Goal: Information Seeking & Learning: Find contact information

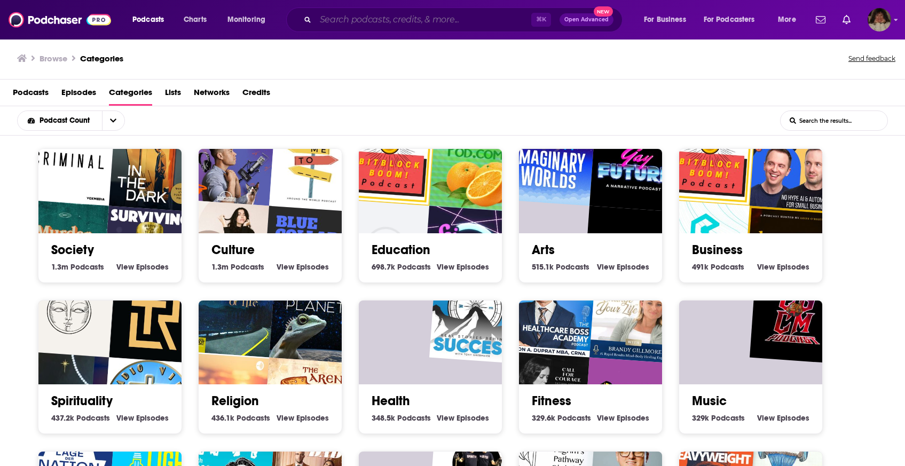
click at [339, 24] on input "Search podcasts, credits, & more..." at bounding box center [423, 19] width 216 height 17
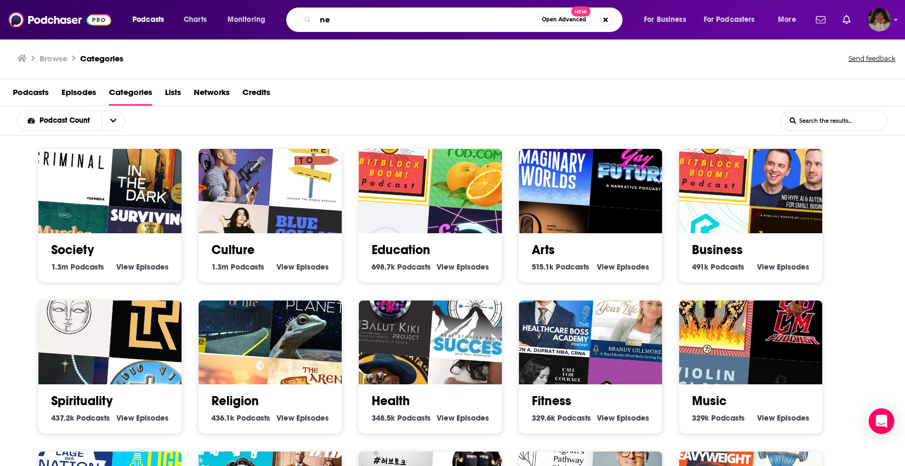
type input "n"
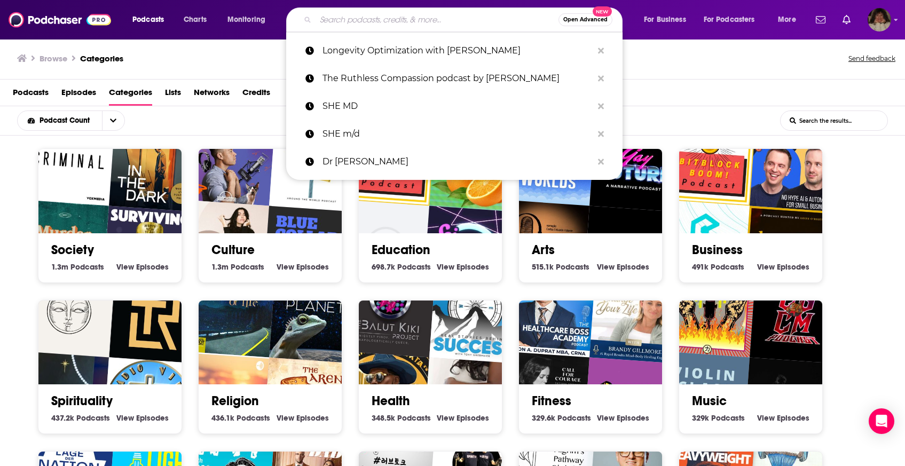
click at [102, 338] on img "Esencias de ALQVIMIA" at bounding box center [69, 311] width 92 height 92
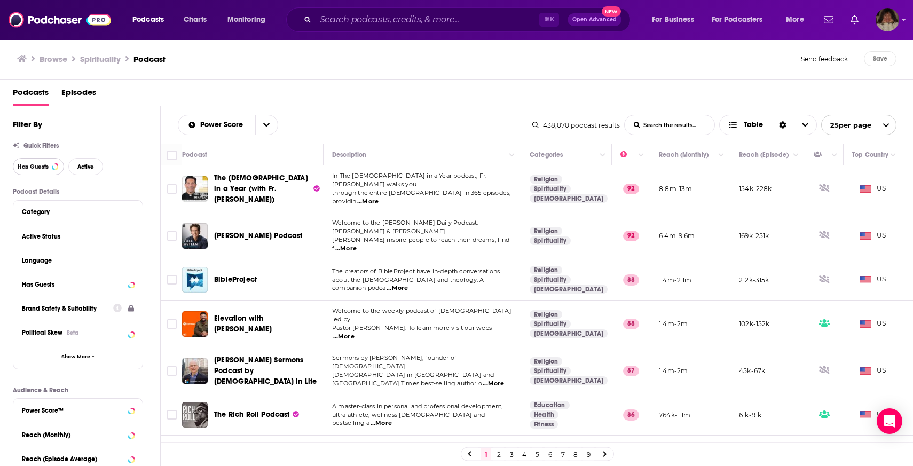
click at [22, 160] on button "Has Guests" at bounding box center [38, 166] width 51 height 17
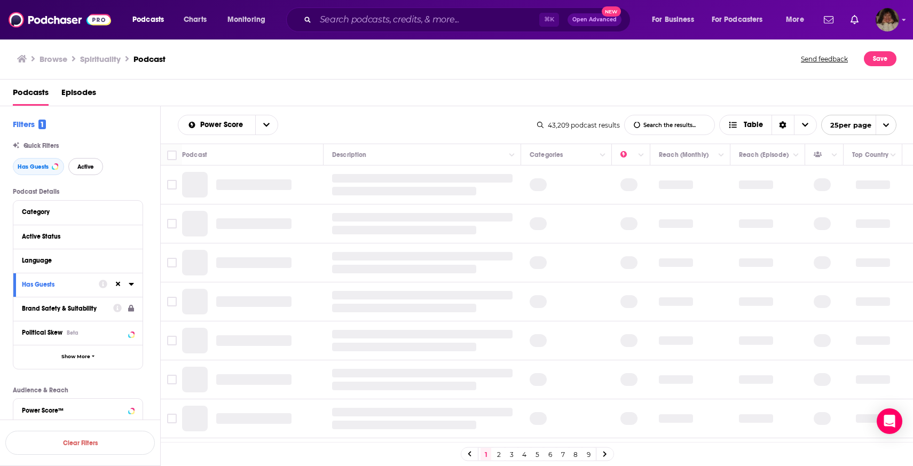
click at [88, 170] on span "Active" at bounding box center [85, 167] width 17 height 6
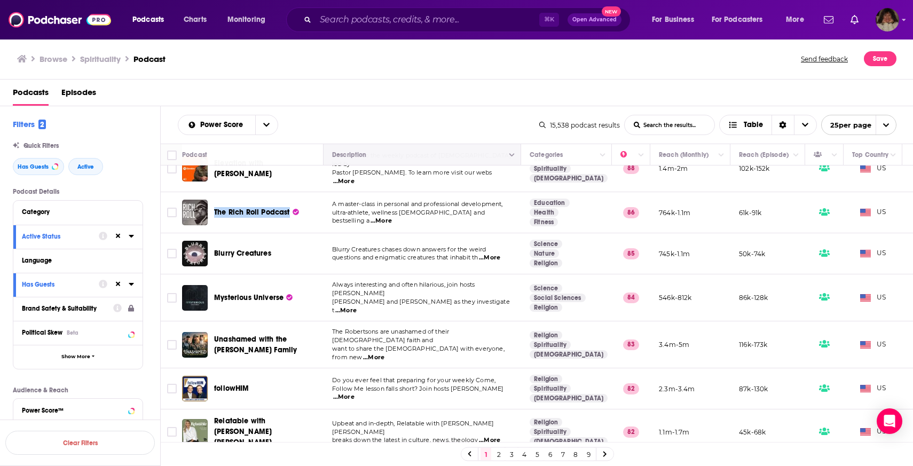
scroll to position [72, 0]
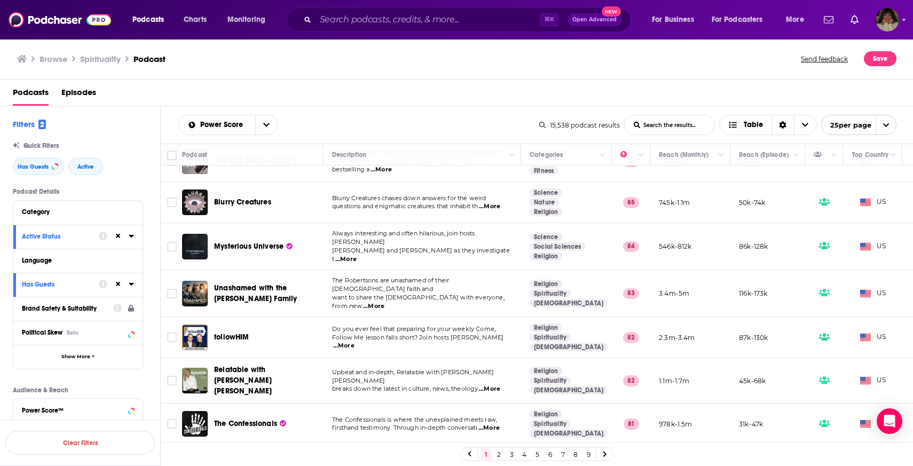
click at [457, 80] on div "Podcasts Episodes" at bounding box center [456, 93] width 913 height 27
click at [429, 19] on input "Search podcasts, credits, & more..." at bounding box center [427, 19] width 224 height 17
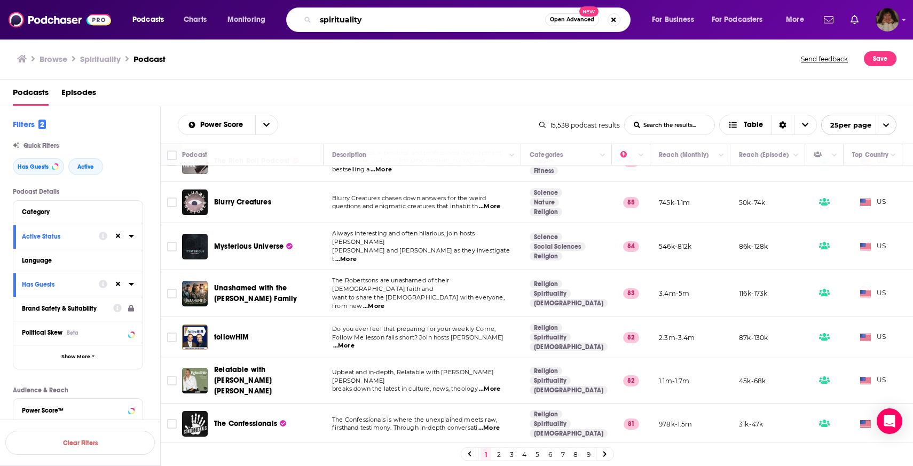
type input "spirituality"
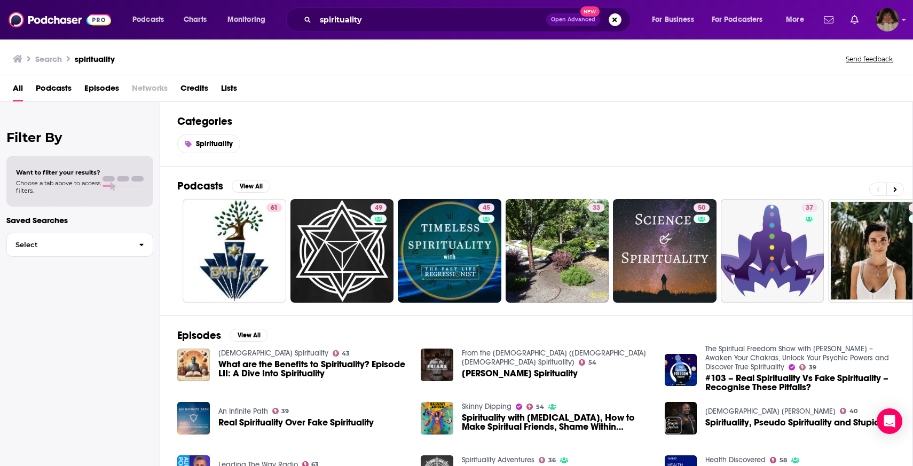
click at [58, 91] on span "Podcasts" at bounding box center [54, 91] width 36 height 22
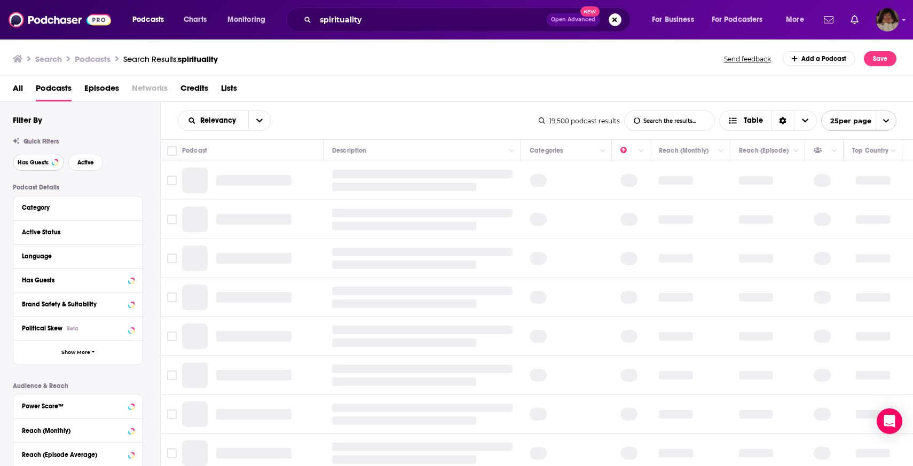
drag, startPoint x: 51, startPoint y: 159, endPoint x: 70, endPoint y: 176, distance: 25.8
click at [51, 160] on button "Has Guests" at bounding box center [38, 162] width 51 height 17
click at [82, 167] on button "Active" at bounding box center [85, 162] width 35 height 17
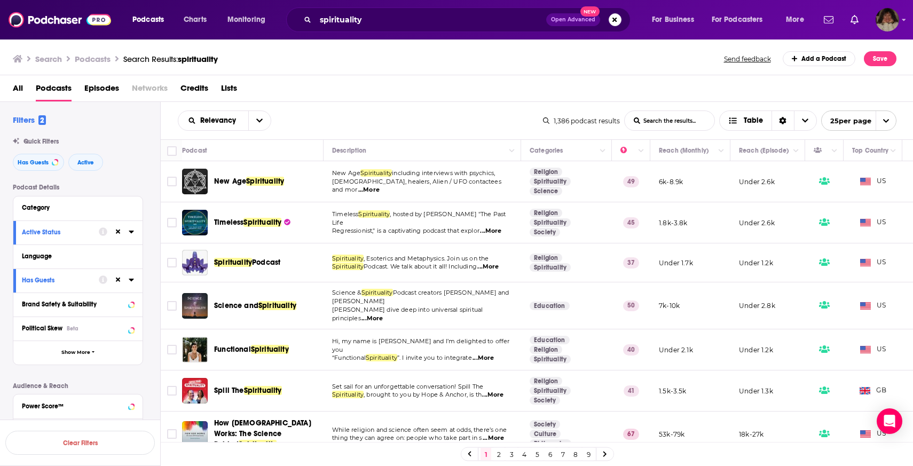
click at [351, 89] on div "All Podcasts Episodes Networks Credits Lists" at bounding box center [459, 91] width 892 height 22
click at [224, 120] on span "Relevancy" at bounding box center [219, 120] width 39 height 7
click at [215, 212] on span "Power Score" at bounding box center [231, 212] width 63 height 6
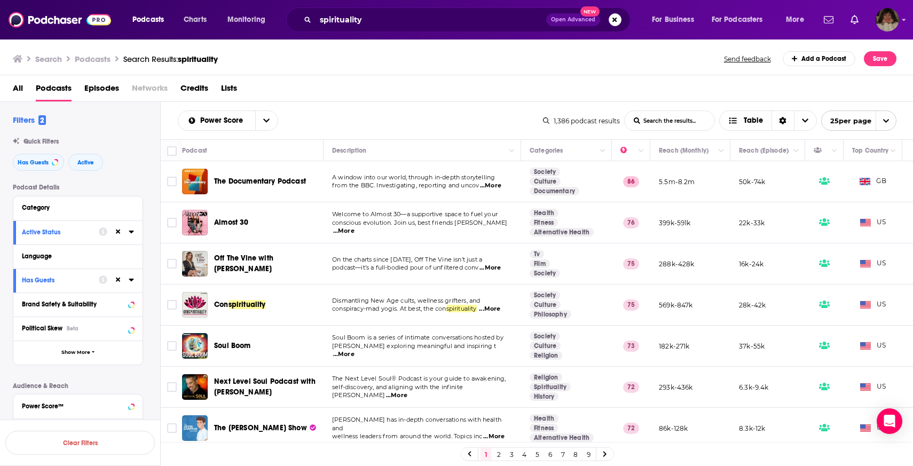
click at [373, 91] on div "All Podcasts Episodes Networks Credits Lists" at bounding box center [459, 91] width 892 height 22
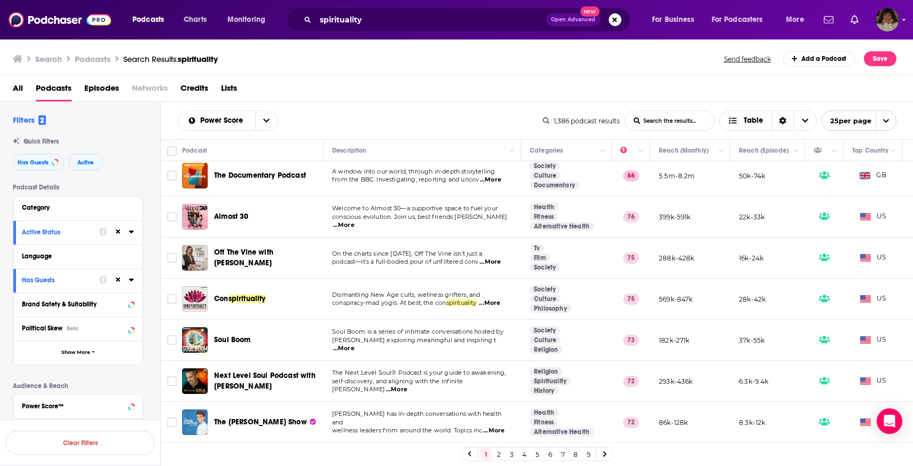
scroll to position [14, 0]
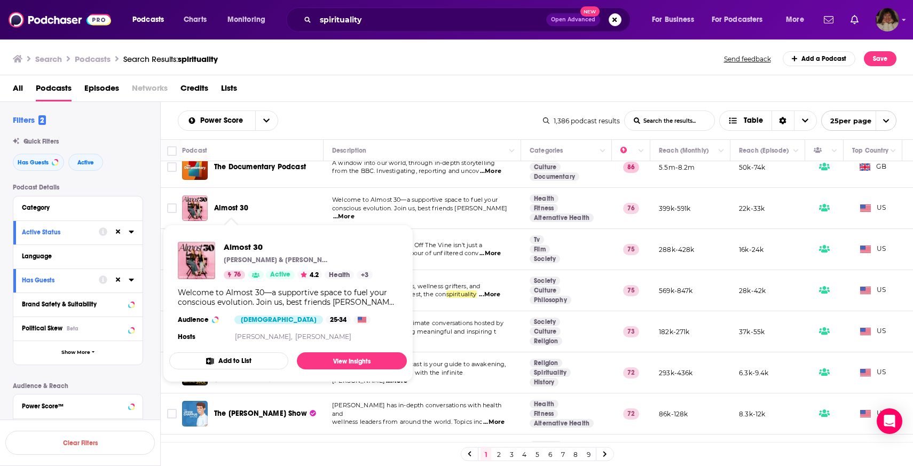
click at [447, 112] on div "Power Score List Search Input Search the results... Table" at bounding box center [360, 120] width 365 height 20
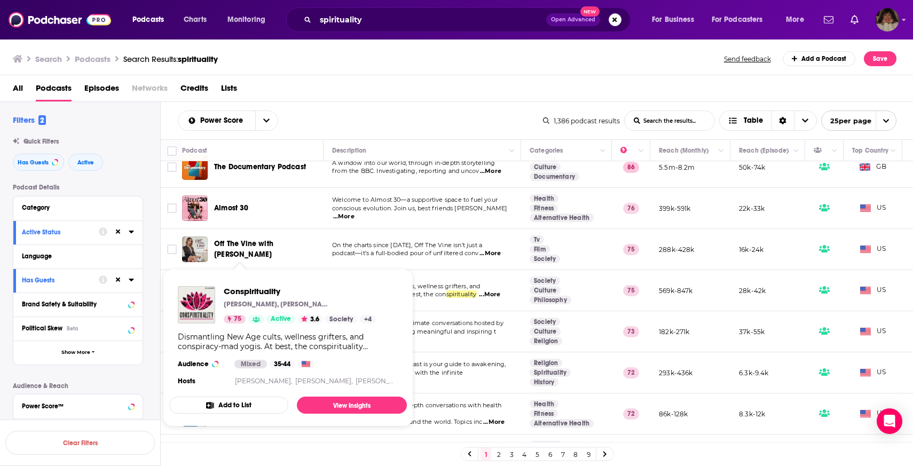
click at [361, 113] on div "Power Score List Search Input Search the results... Table" at bounding box center [360, 120] width 365 height 20
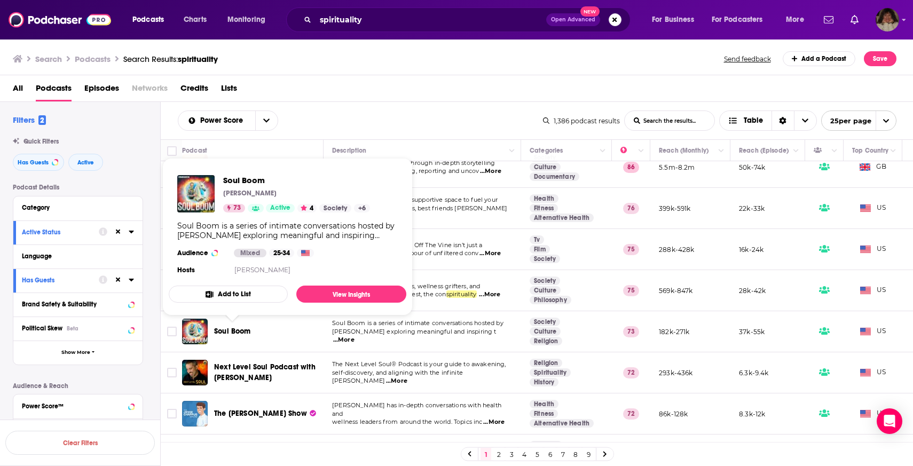
click at [454, 66] on div "Search Podcasts Search Results: spirituality Send feedback Add a Podcast Save" at bounding box center [456, 56] width 913 height 37
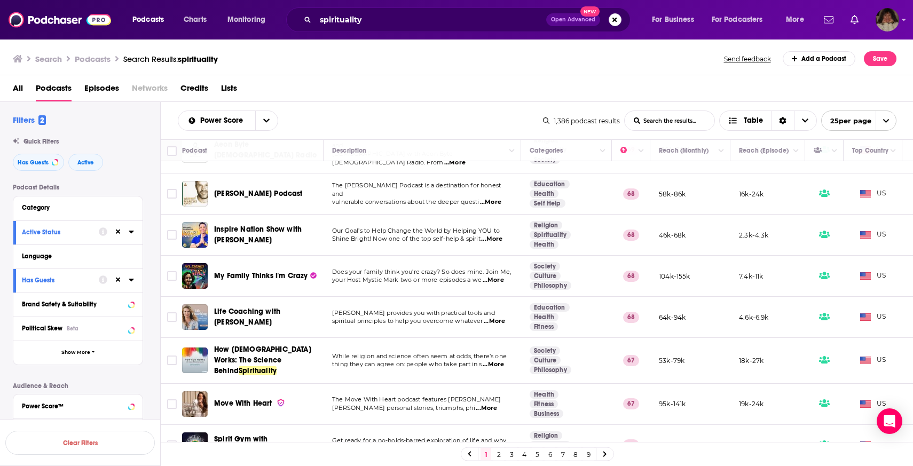
scroll to position [695, 0]
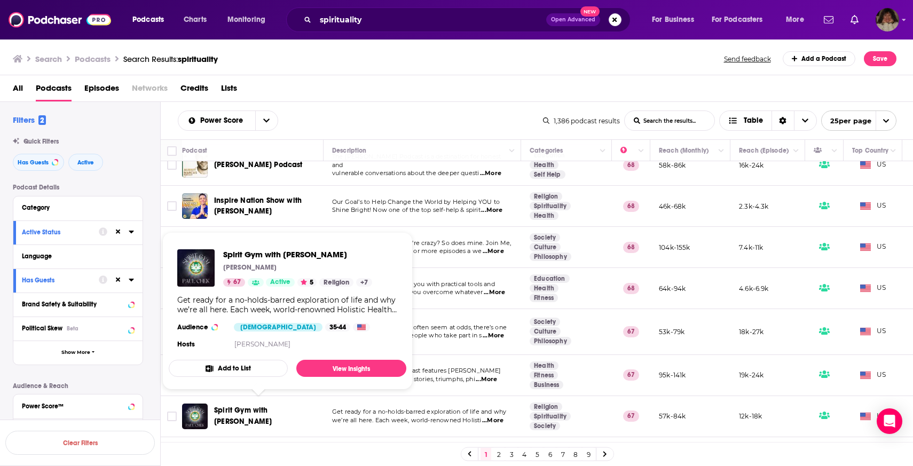
click at [410, 96] on div "All Podcasts Episodes Networks Credits Lists" at bounding box center [459, 91] width 892 height 22
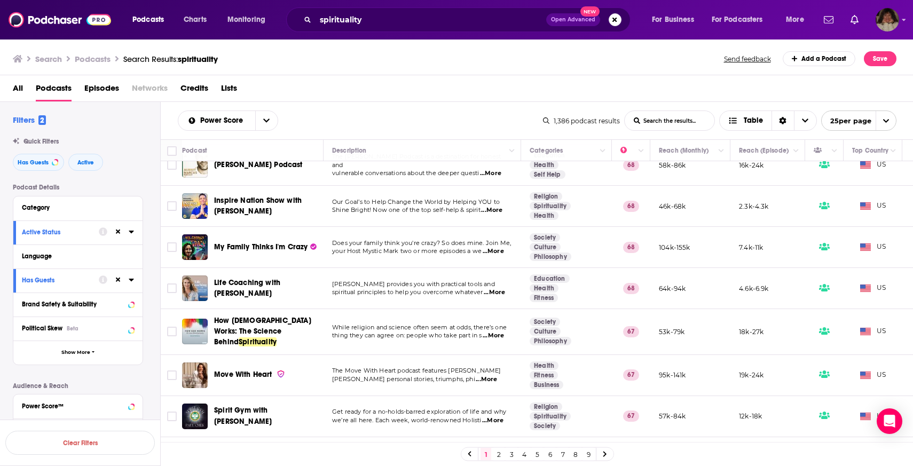
scroll to position [769, 0]
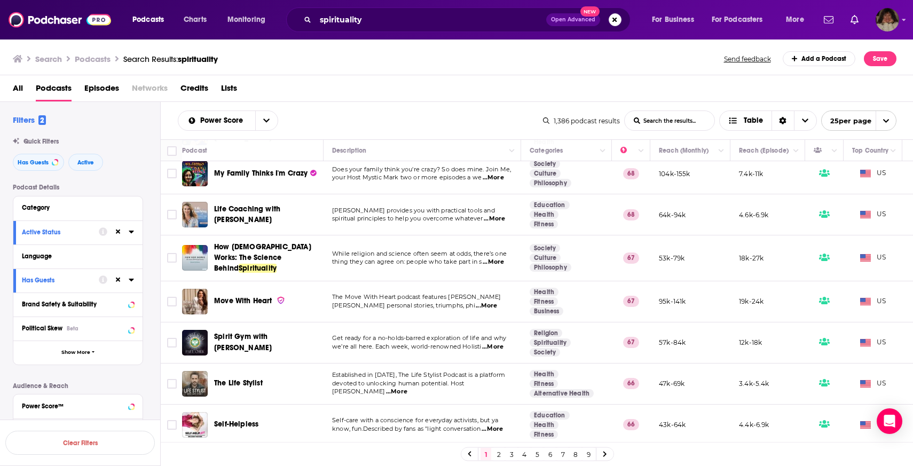
click at [500, 455] on link "2" at bounding box center [498, 454] width 11 height 13
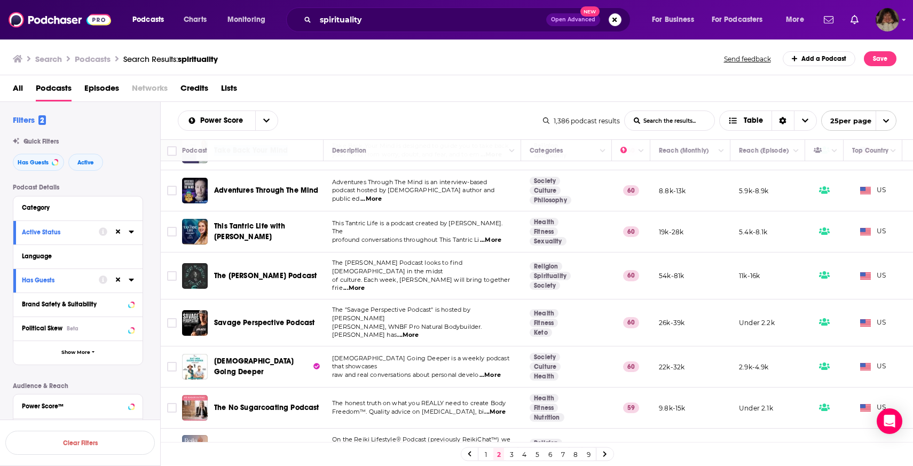
scroll to position [739, 0]
click at [513, 453] on link "3" at bounding box center [511, 454] width 11 height 13
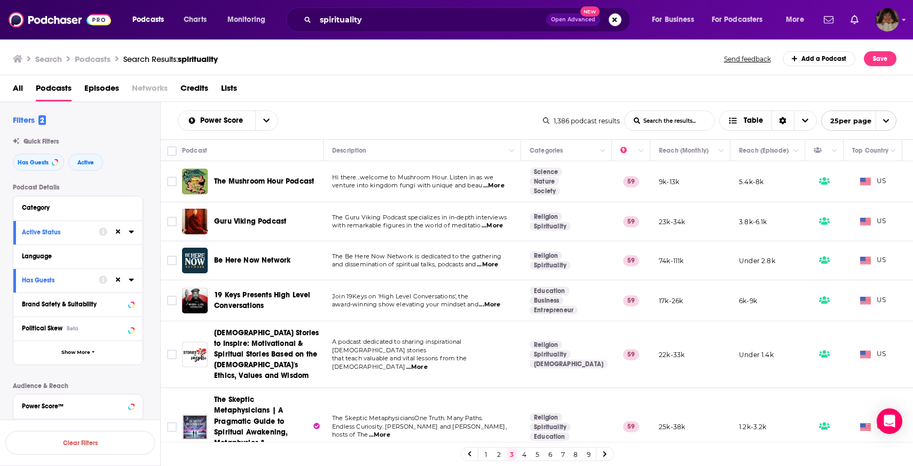
click at [370, 97] on div "All Podcasts Episodes Networks Credits Lists" at bounding box center [459, 91] width 892 height 22
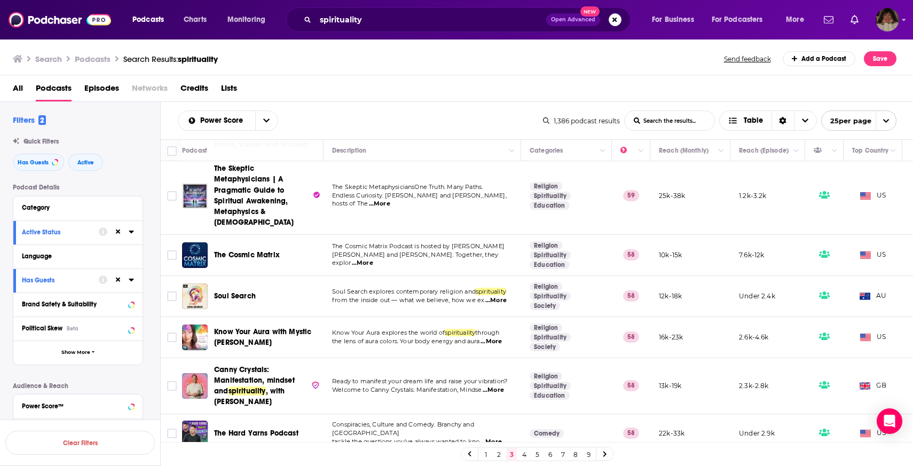
scroll to position [251, 0]
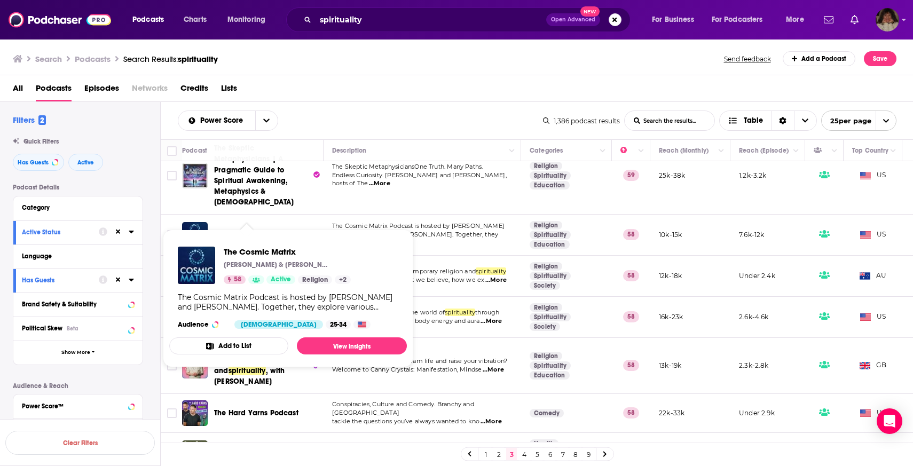
click at [347, 86] on div "All Podcasts Episodes Networks Credits Lists" at bounding box center [459, 91] width 892 height 22
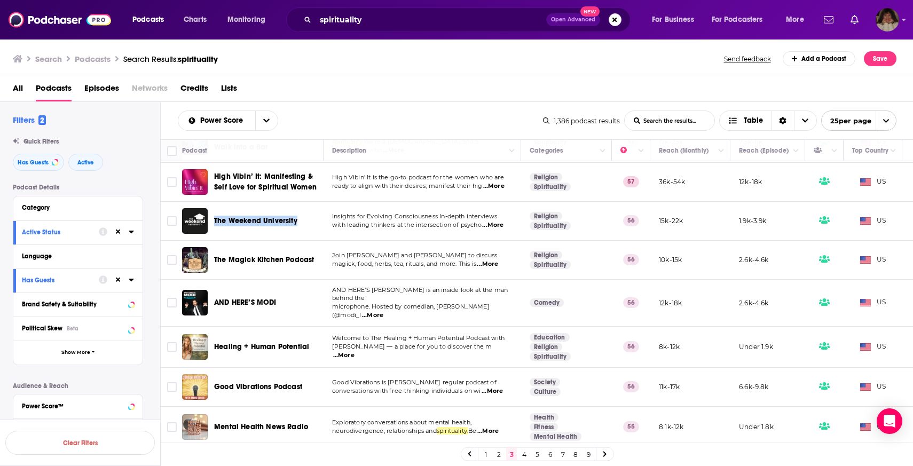
scroll to position [786, 0]
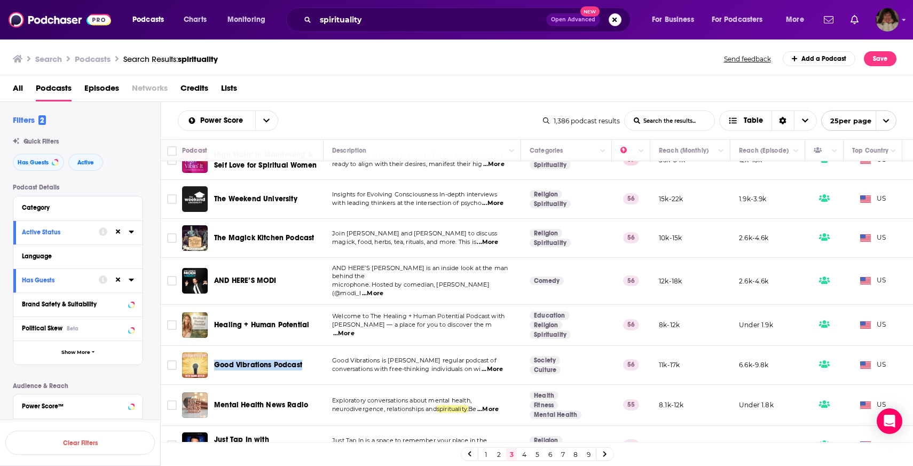
click at [522, 455] on link "4" at bounding box center [524, 454] width 11 height 13
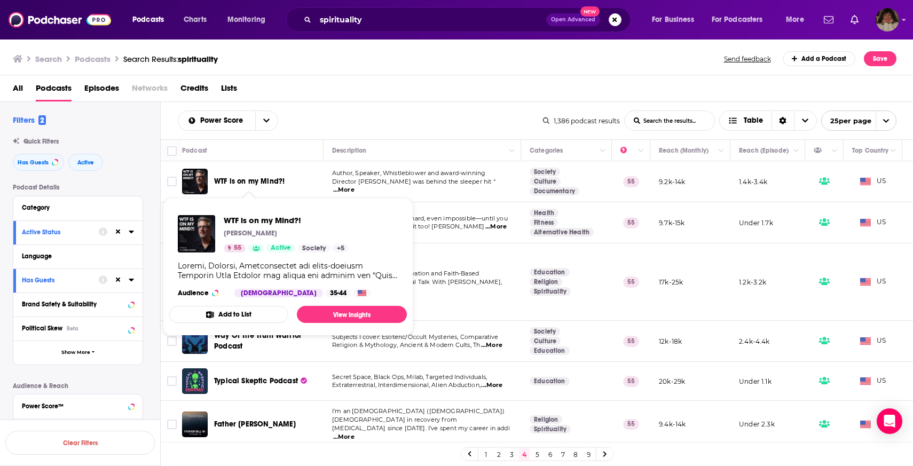
click at [352, 100] on div "All Podcasts Episodes Networks Credits Lists" at bounding box center [459, 91] width 892 height 22
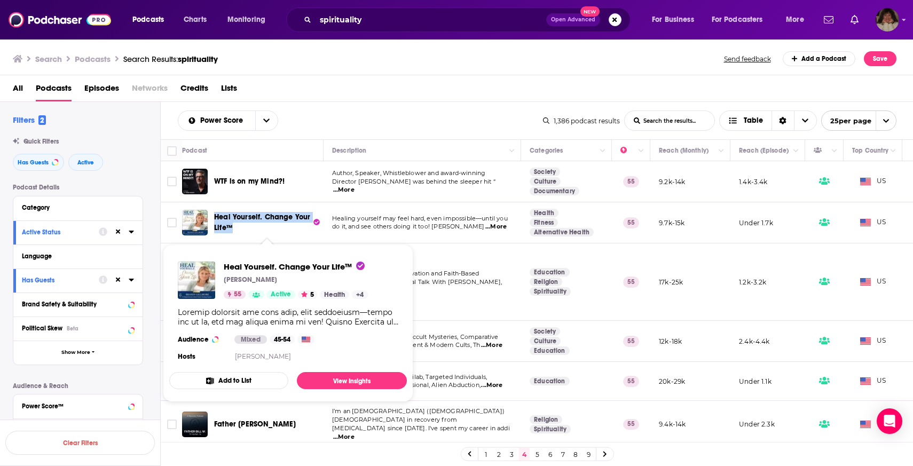
click at [401, 101] on div "All Podcasts Episodes Networks Credits Lists" at bounding box center [459, 91] width 892 height 22
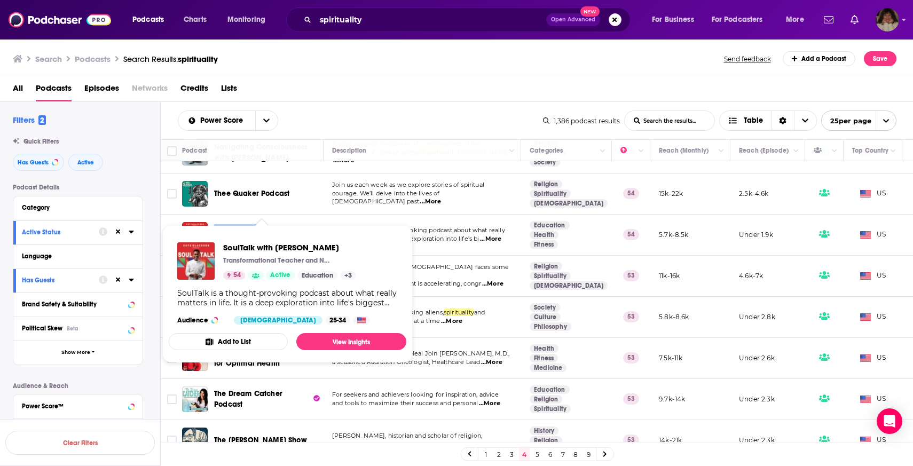
scroll to position [788, 0]
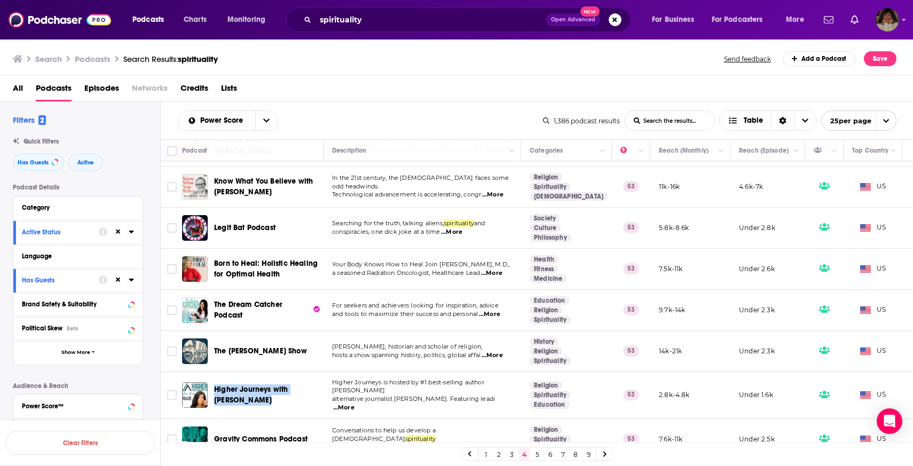
click at [534, 452] on link "5" at bounding box center [537, 454] width 11 height 13
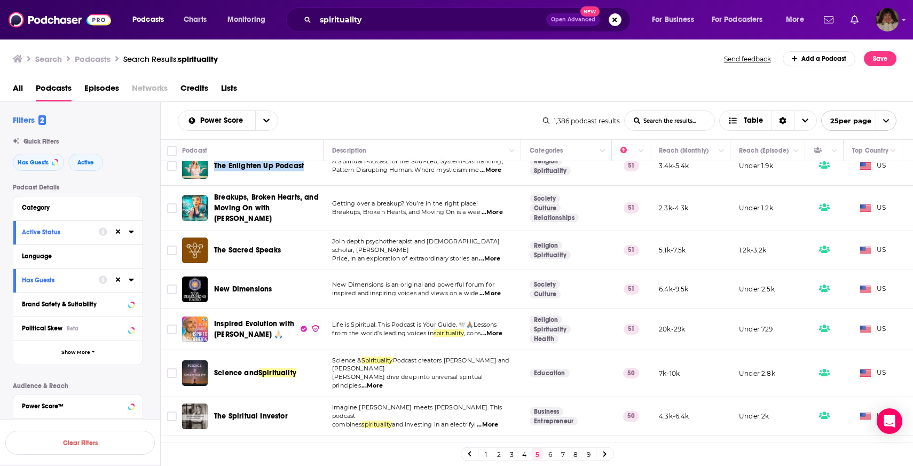
scroll to position [638, 0]
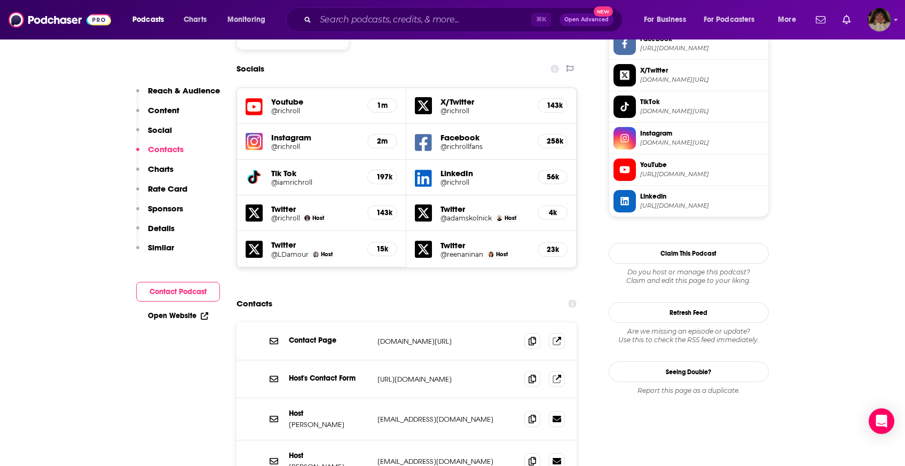
scroll to position [1001, 0]
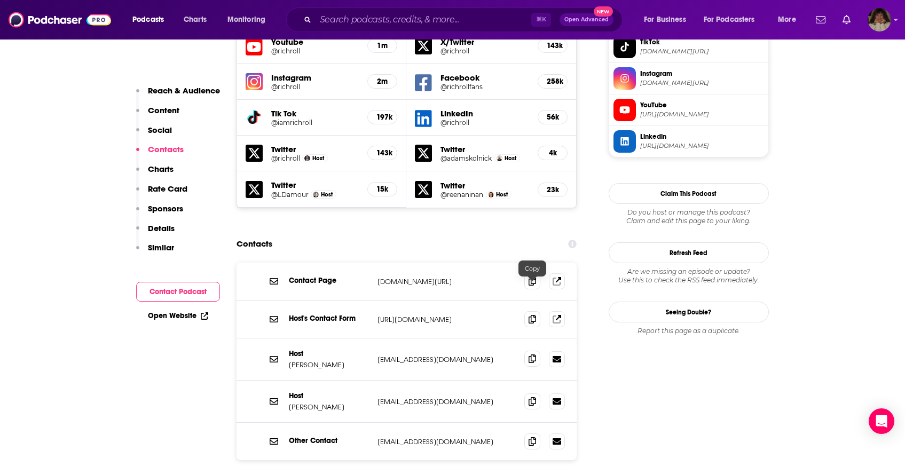
click at [530, 354] on icon at bounding box center [531, 358] width 7 height 9
click at [534, 437] on icon at bounding box center [531, 441] width 7 height 9
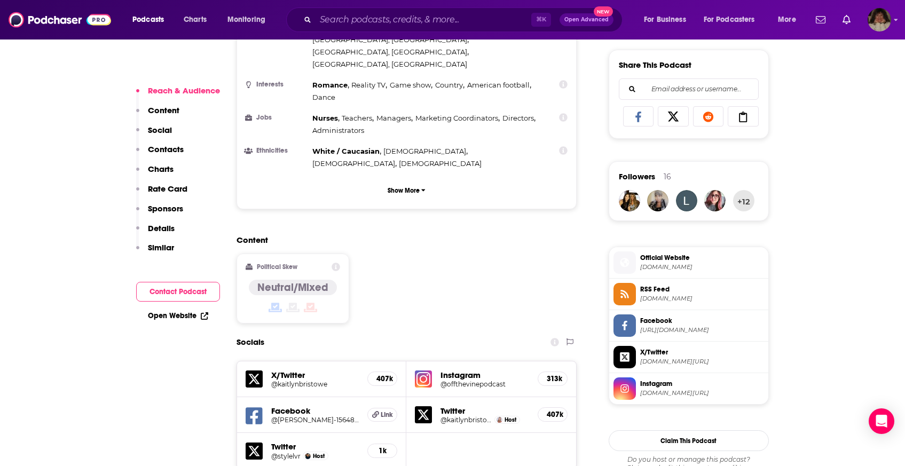
scroll to position [842, 0]
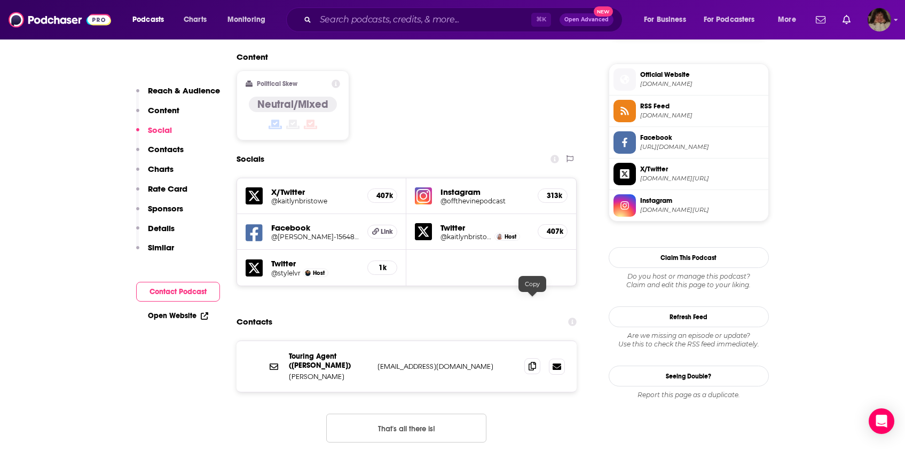
click at [528, 358] on span at bounding box center [532, 366] width 16 height 16
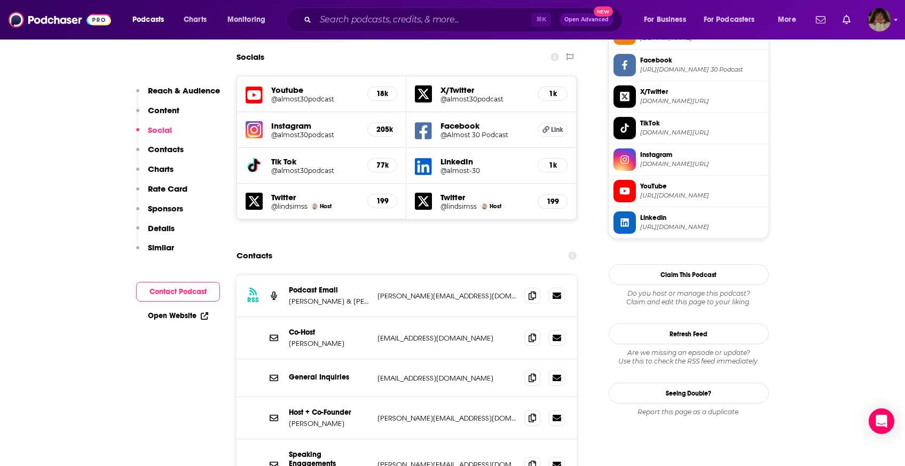
scroll to position [938, 0]
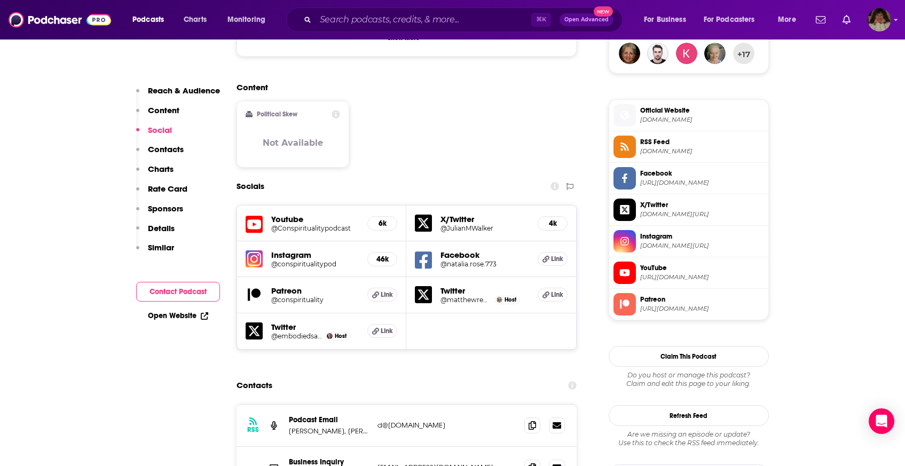
scroll to position [859, 0]
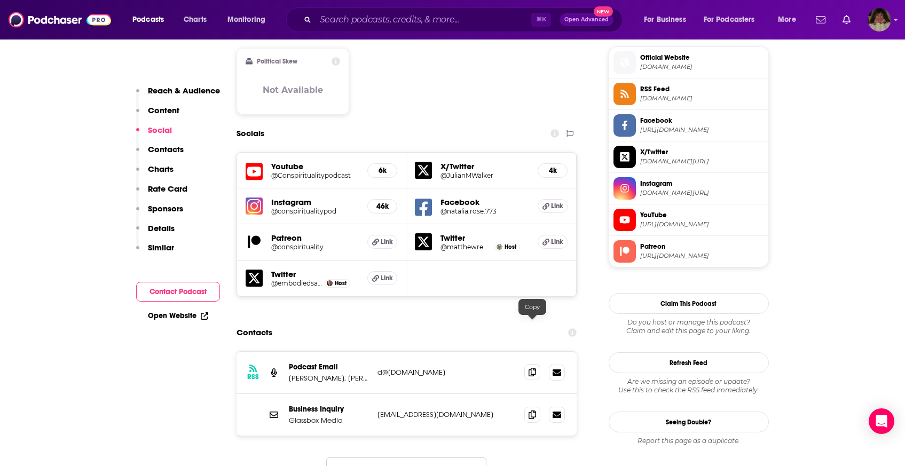
click at [534, 368] on icon at bounding box center [531, 372] width 7 height 9
click at [529, 410] on icon at bounding box center [531, 414] width 7 height 9
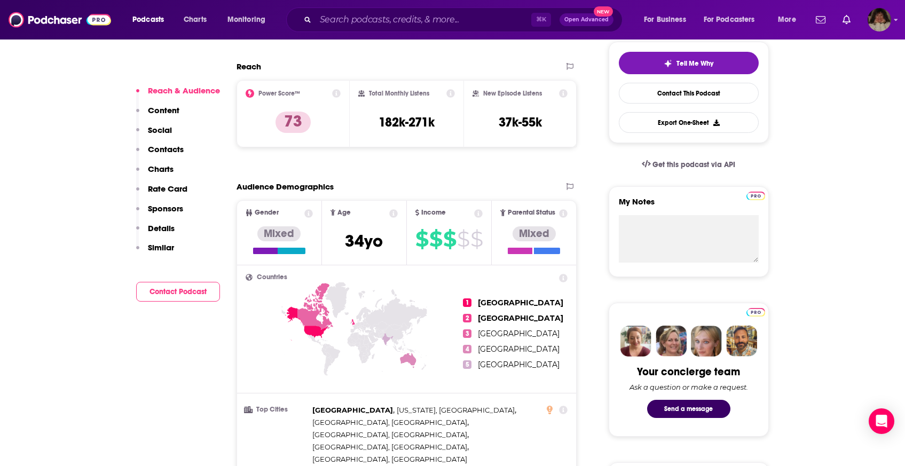
scroll to position [675, 0]
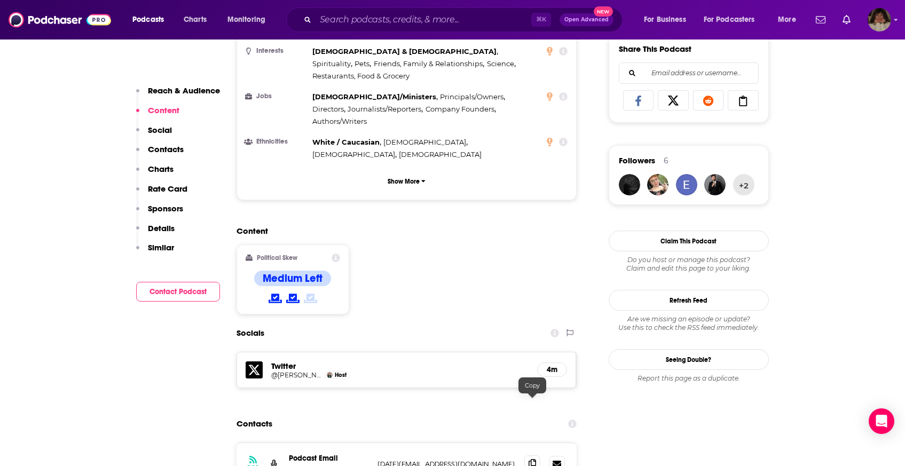
click at [532, 459] on icon at bounding box center [531, 463] width 7 height 9
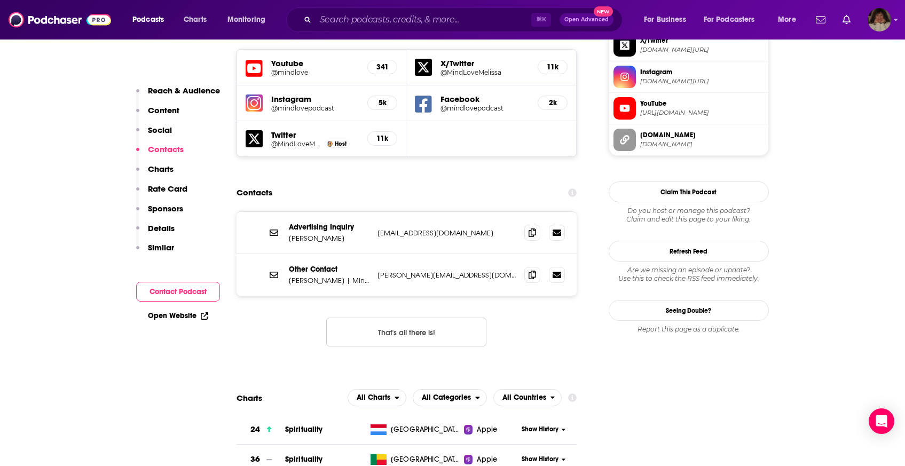
scroll to position [1009, 0]
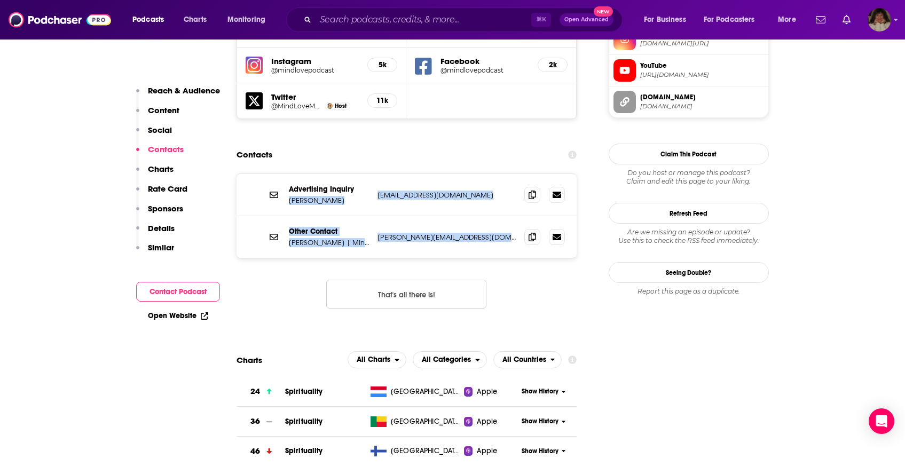
drag, startPoint x: 533, startPoint y: 197, endPoint x: 374, endPoint y: 134, distance: 171.1
click at [374, 174] on div "Advertising Inquiry Heather Osgood info@truenativemedia.com info@truenativemedi…" at bounding box center [406, 216] width 340 height 84
copy div "Heather Osgood info@truenativemedia.com info@truenativemedia.com Other Contact …"
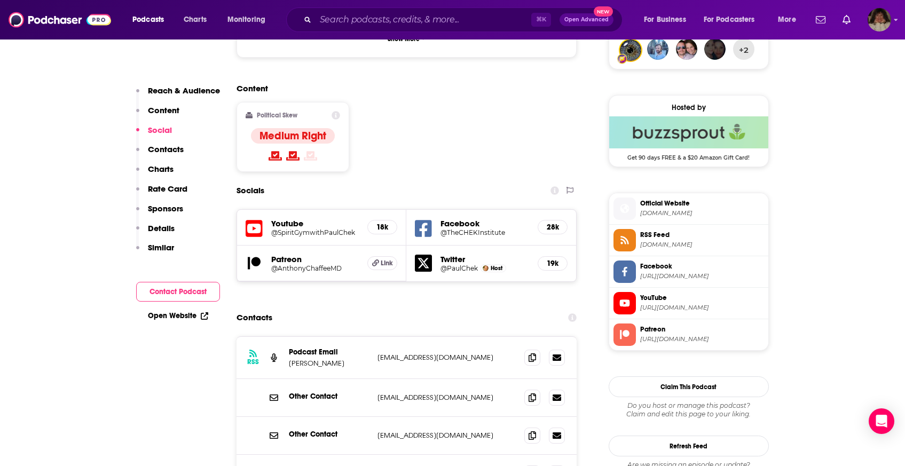
scroll to position [904, 0]
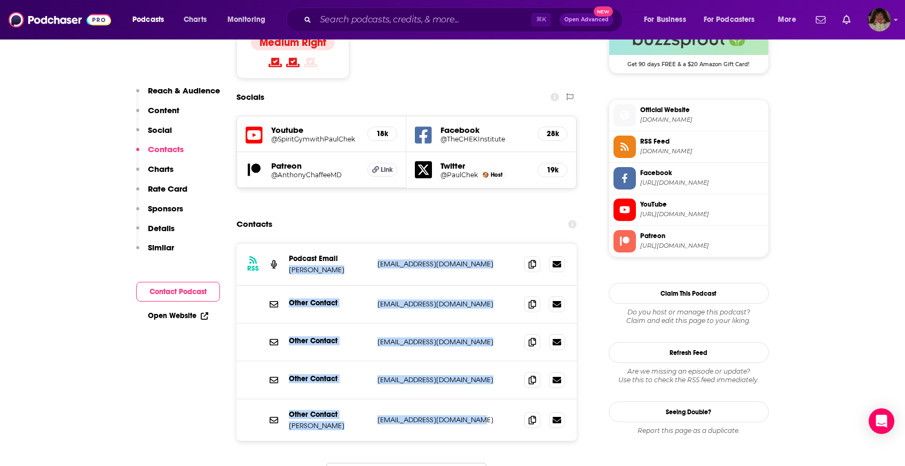
drag, startPoint x: 490, startPoint y: 361, endPoint x: 350, endPoint y: 196, distance: 215.8
click at [350, 243] on div "RSS Podcast Email [PERSON_NAME] [EMAIL_ADDRESS][DOMAIN_NAME] [EMAIL_ADDRESS][DO…" at bounding box center [406, 341] width 340 height 197
copy div "[PERSON_NAME] [EMAIL_ADDRESS][DOMAIN_NAME] [EMAIL_ADDRESS][DOMAIN_NAME] Other C…"
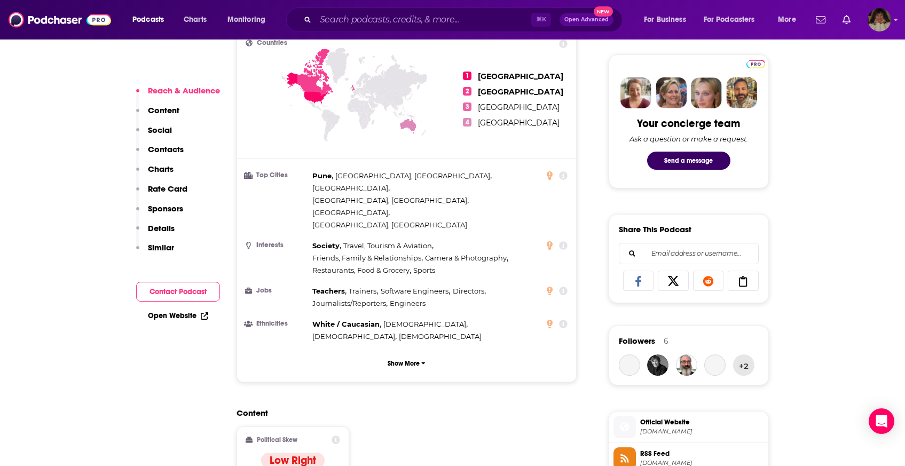
scroll to position [828, 0]
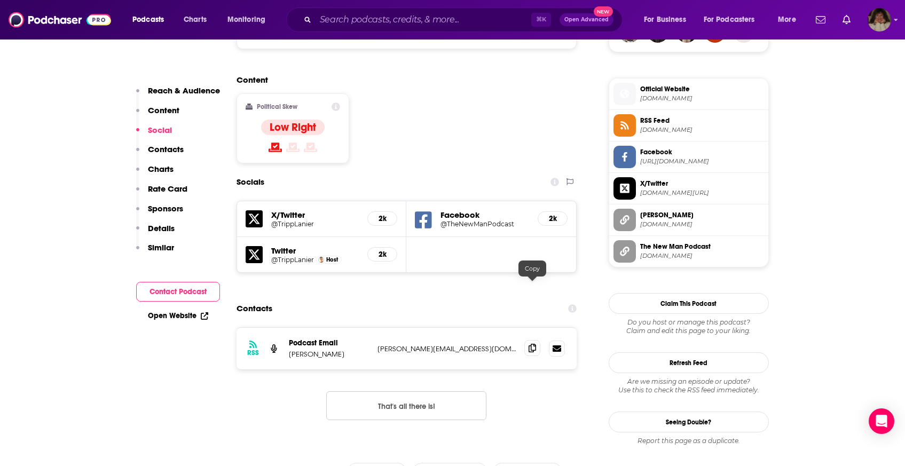
click at [531, 344] on icon at bounding box center [531, 348] width 7 height 9
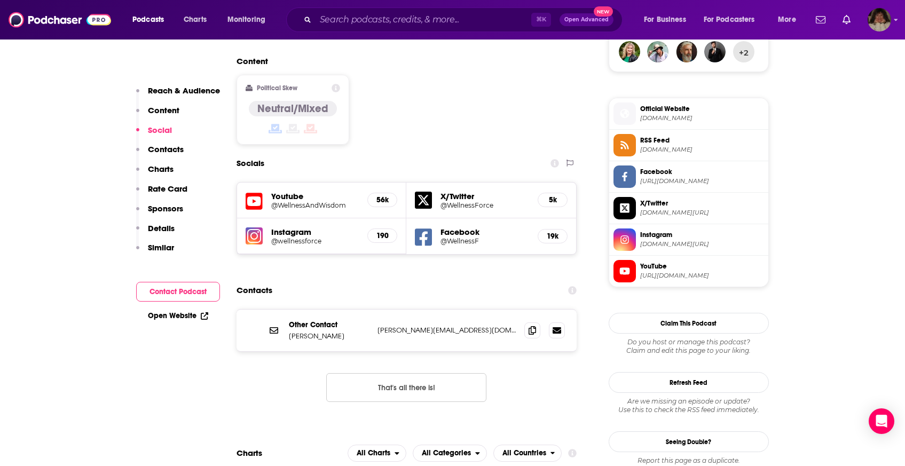
scroll to position [823, 0]
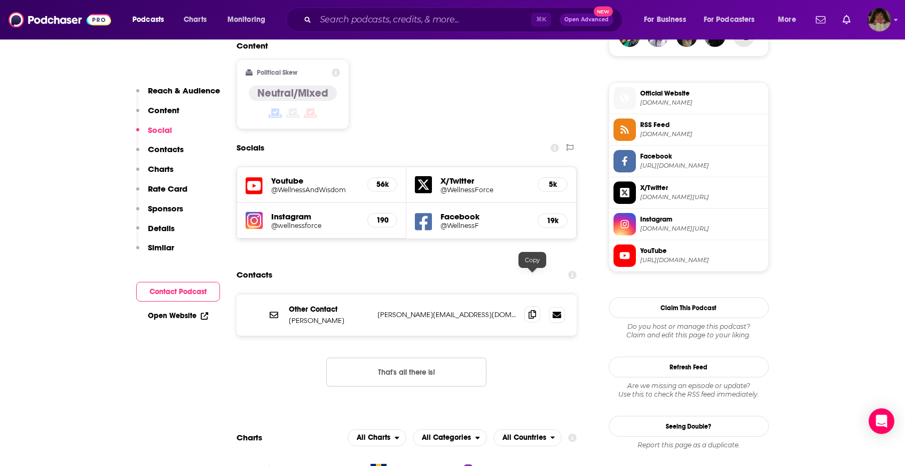
click at [532, 310] on icon at bounding box center [531, 314] width 7 height 9
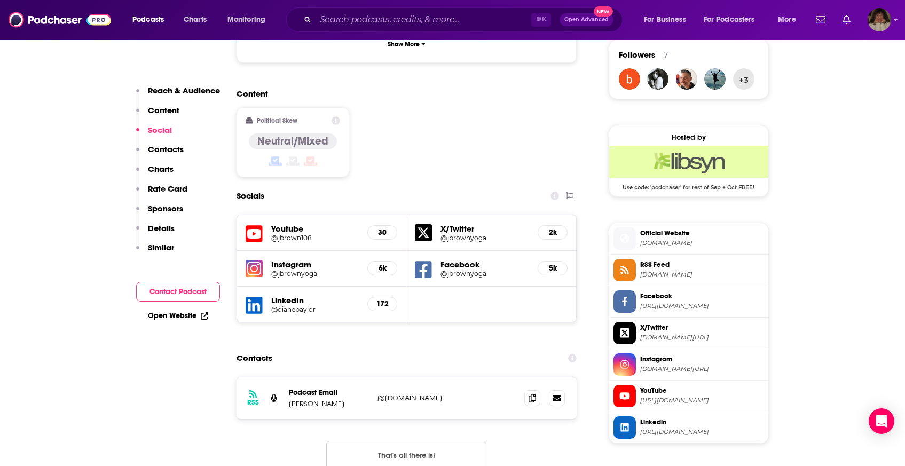
scroll to position [844, 0]
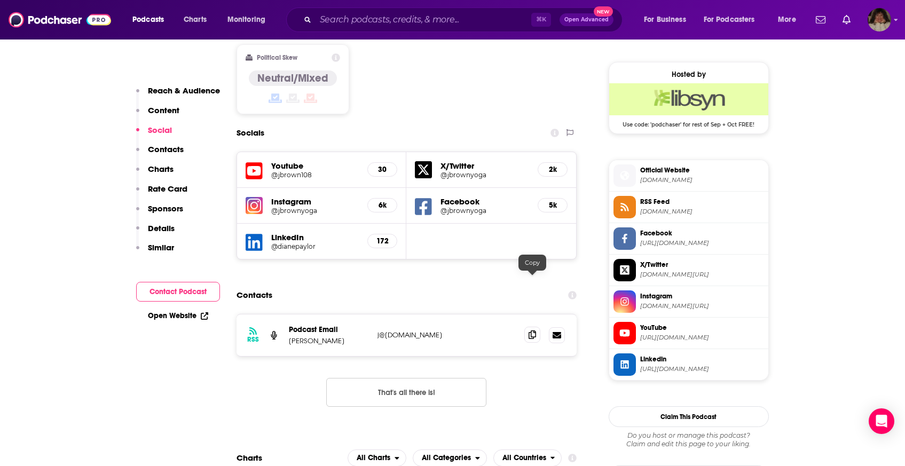
click at [533, 330] on icon at bounding box center [531, 334] width 7 height 9
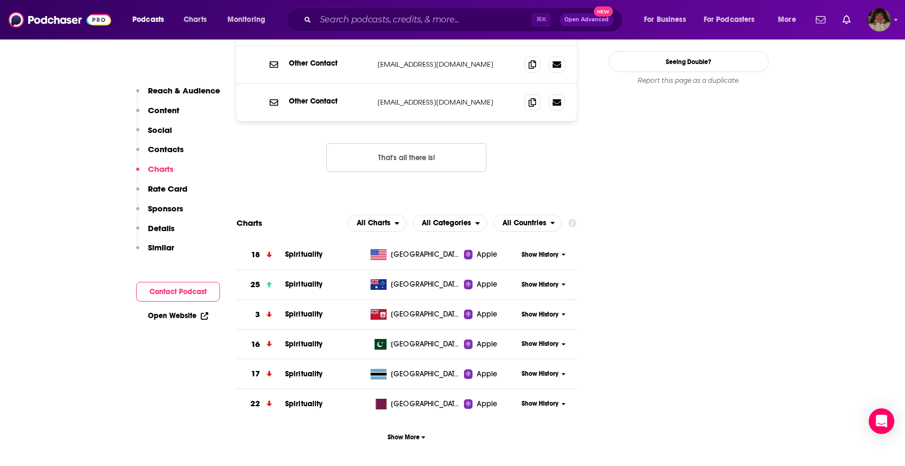
scroll to position [850, 0]
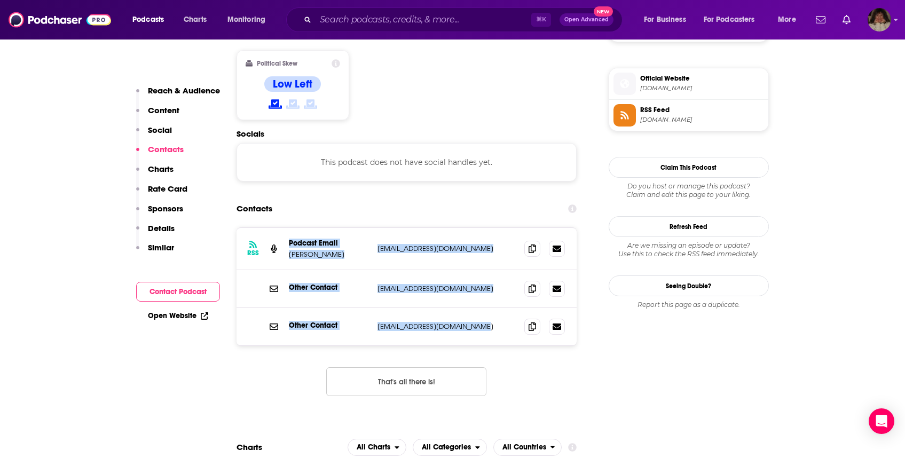
drag, startPoint x: 497, startPoint y: 291, endPoint x: 362, endPoint y: 180, distance: 174.5
click at [362, 199] on section "Contacts RSS Podcast Email Michael B. Beckwith tbympodcast@agapelive.com tbympo…" at bounding box center [406, 306] width 340 height 215
copy div "Podcast Email Michael B. Beckwith tbympodcast@agapelive.com tbympodcast@agapeli…"
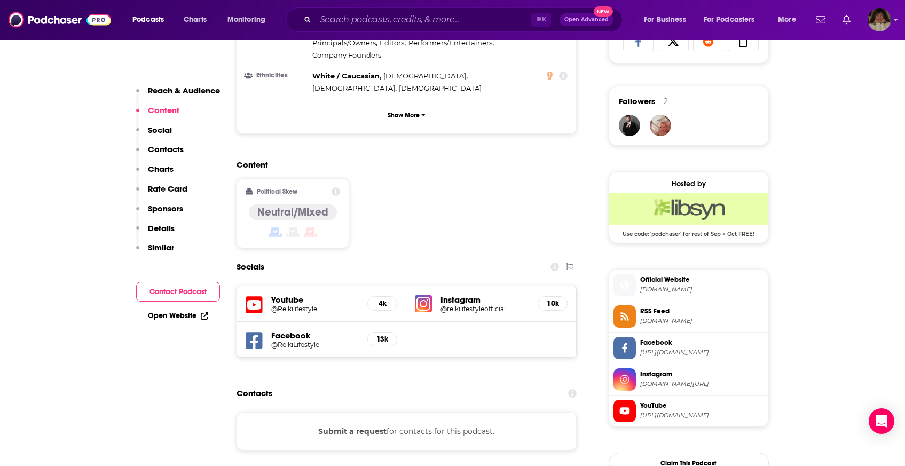
scroll to position [793, 0]
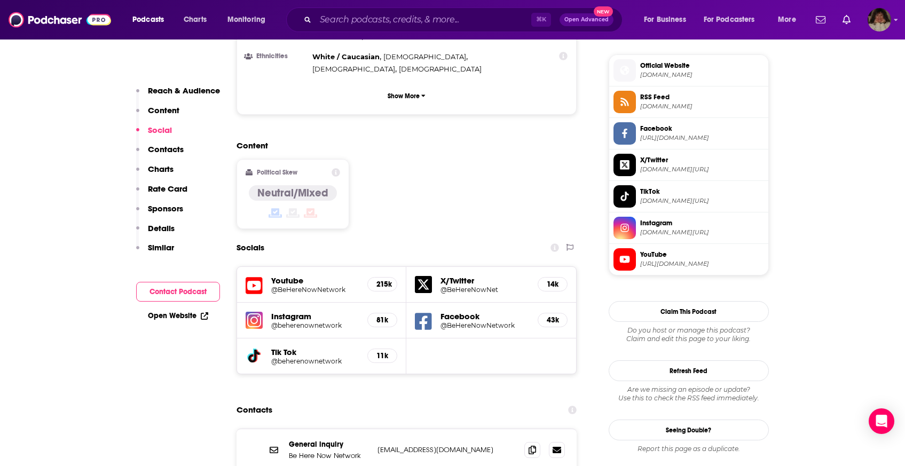
scroll to position [844, 0]
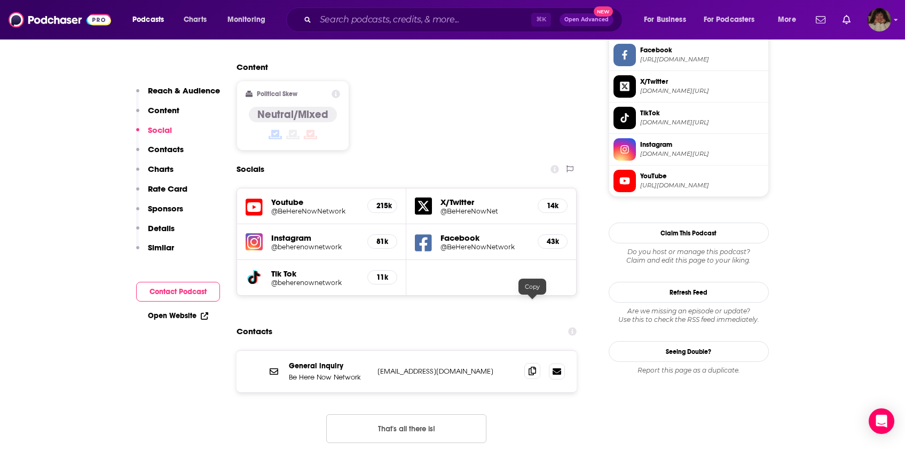
click at [535, 367] on icon at bounding box center [531, 371] width 7 height 9
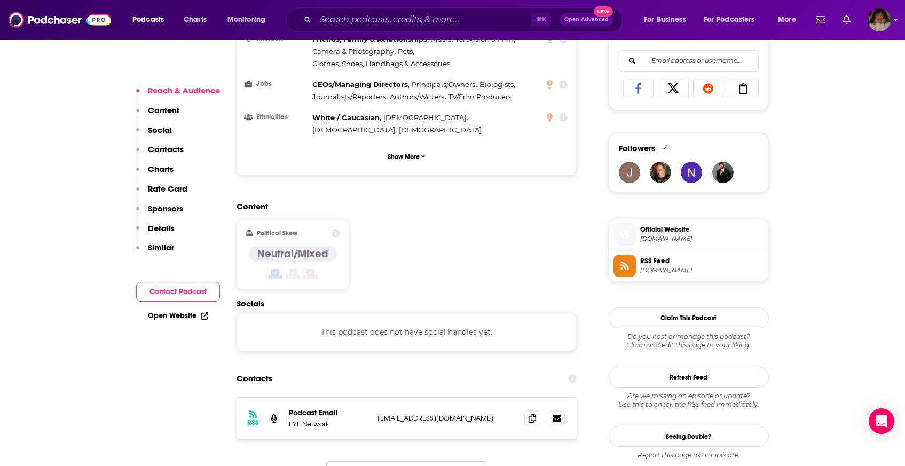
scroll to position [732, 0]
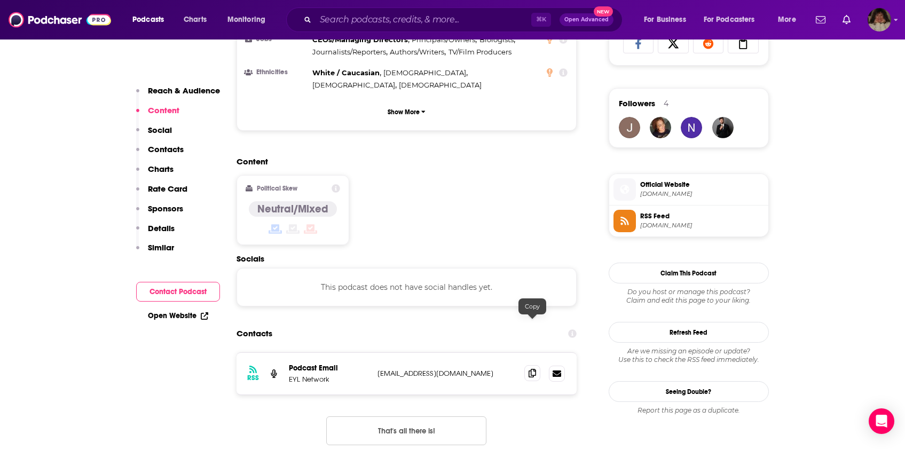
click at [529, 369] on icon at bounding box center [531, 373] width 7 height 9
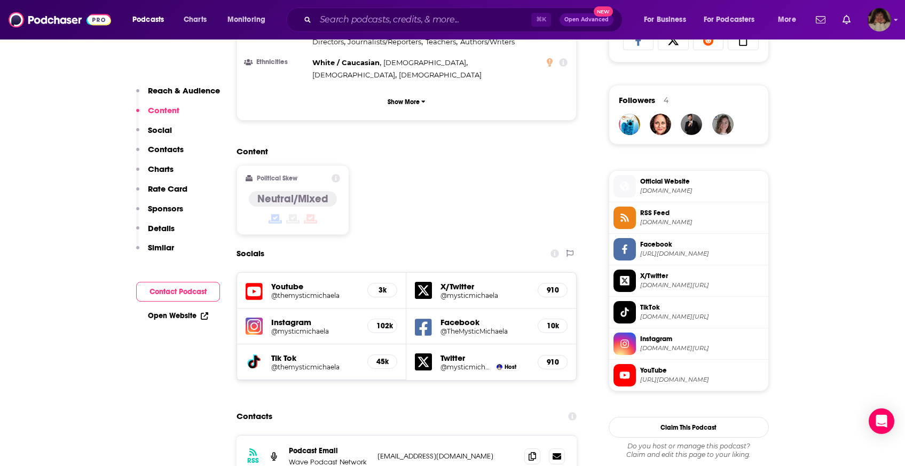
scroll to position [875, 0]
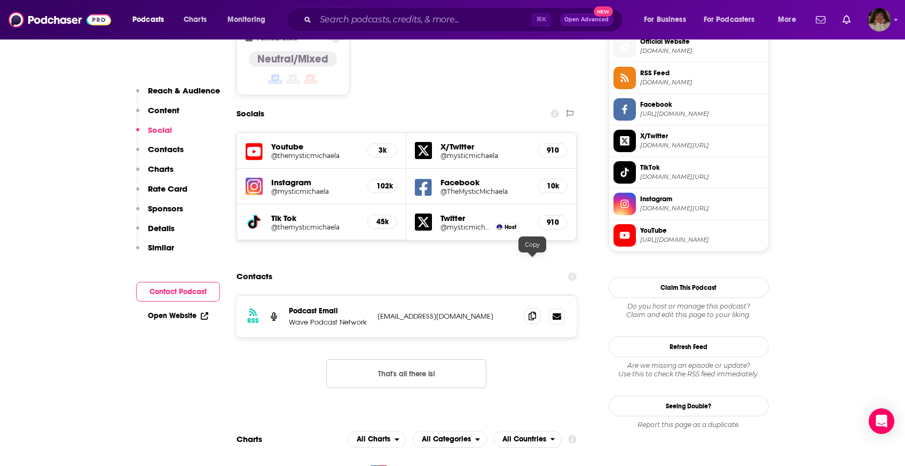
click at [536, 312] on icon at bounding box center [531, 316] width 7 height 9
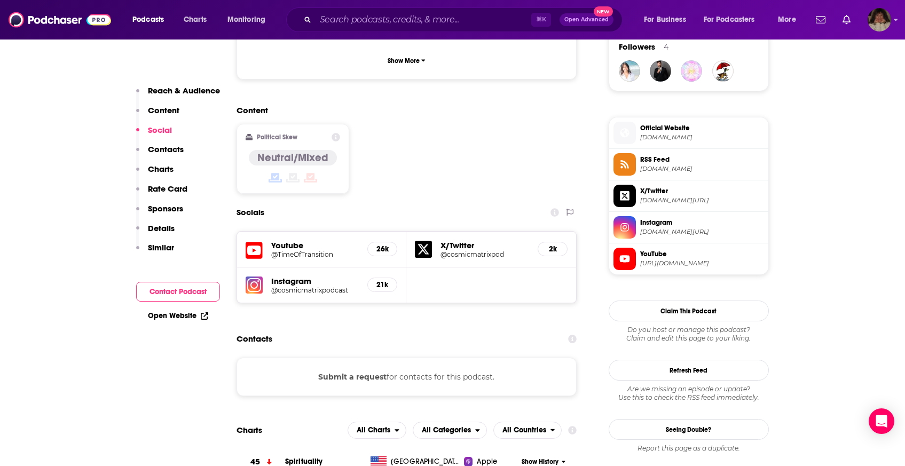
scroll to position [858, 0]
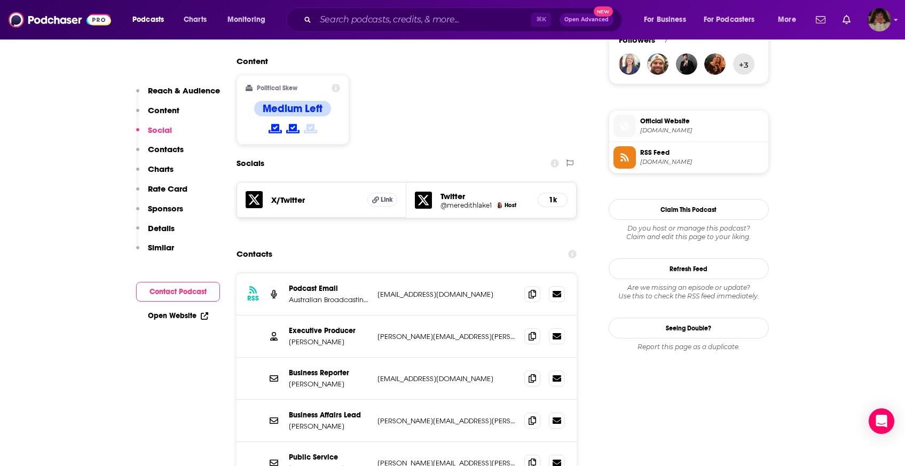
scroll to position [856, 0]
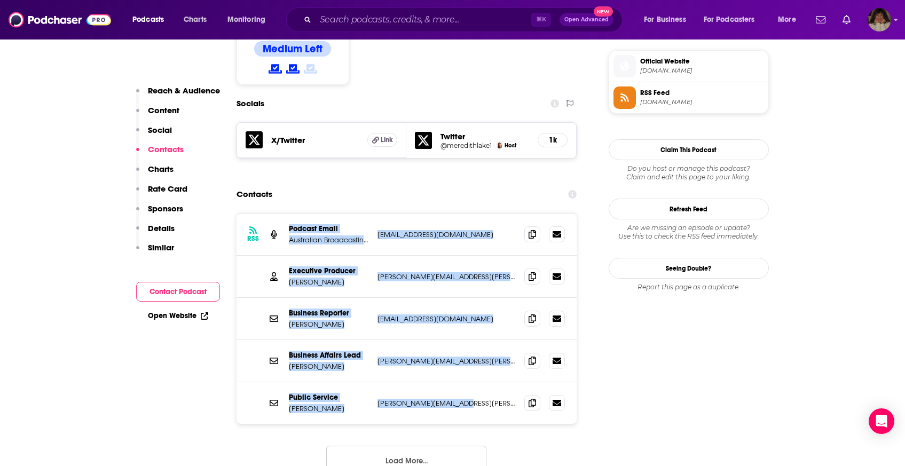
drag, startPoint x: 497, startPoint y: 383, endPoint x: 275, endPoint y: 194, distance: 291.1
click at [275, 213] on div "RSS Podcast Email Australian Broadcasting Corporation abcpodcasts@abc.net.au ab…" at bounding box center [406, 318] width 340 height 210
copy div "Podcast Email Australian Broadcasting Corporation abcpodcasts@abc.net.au abcpod…"
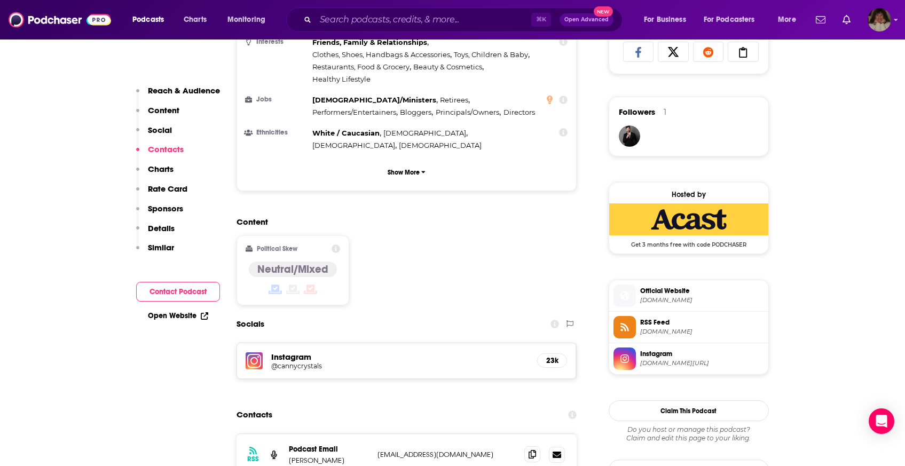
scroll to position [924, 0]
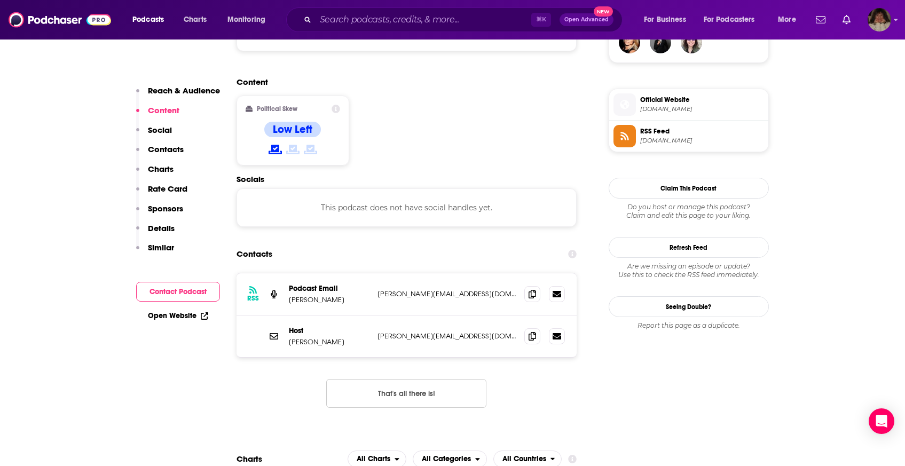
scroll to position [888, 0]
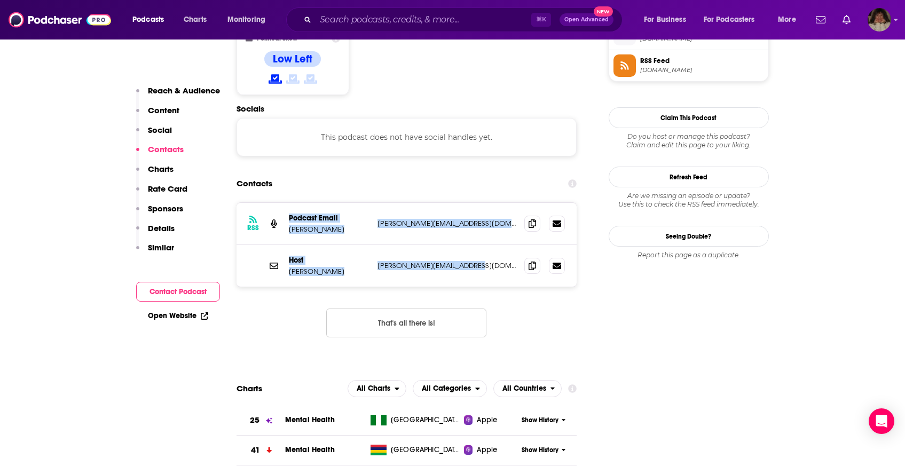
drag, startPoint x: 442, startPoint y: 214, endPoint x: 365, endPoint y: 170, distance: 88.4
click at [365, 203] on div "RSS Podcast Email Louise Rumball louise@chapter-three.com louise@chapter-three.…" at bounding box center [406, 245] width 340 height 84
copy div "Podcast Email Louise Rumball louise@chapter-three.com louise@chapter-three.com …"
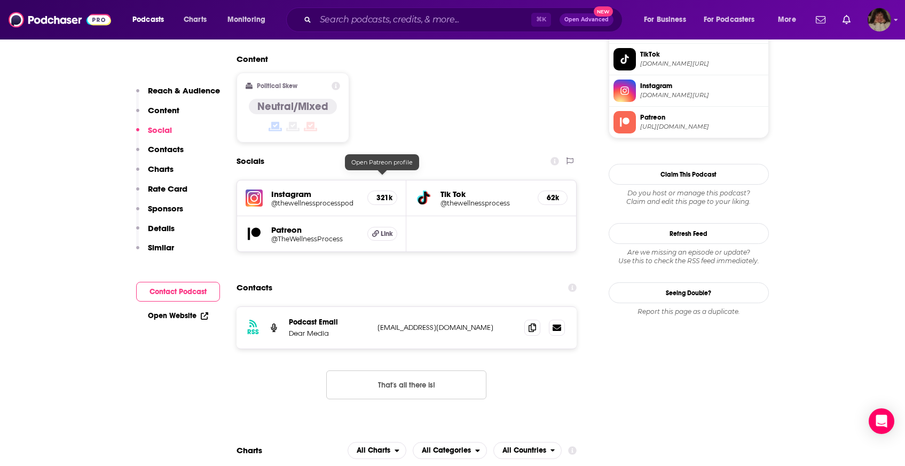
scroll to position [843, 0]
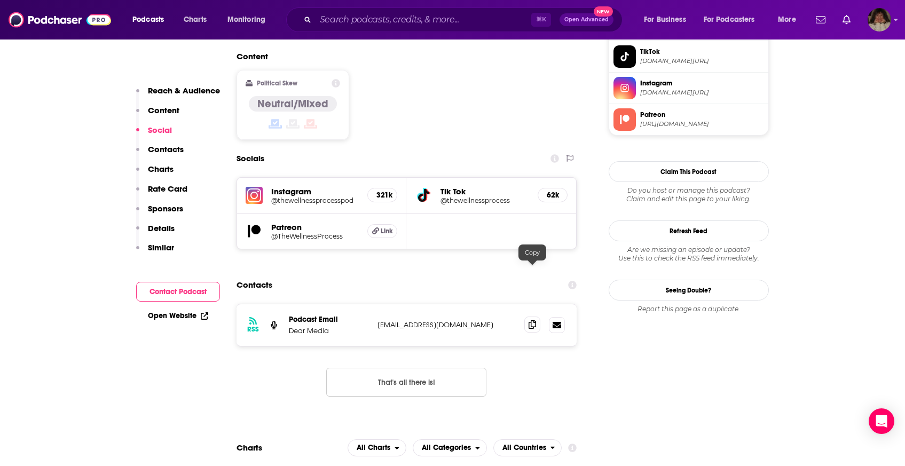
click at [535, 320] on icon at bounding box center [531, 324] width 7 height 9
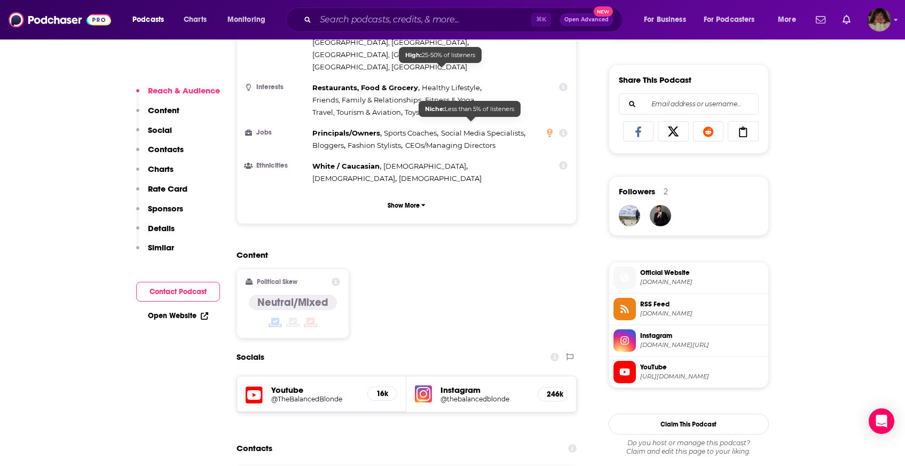
scroll to position [842, 0]
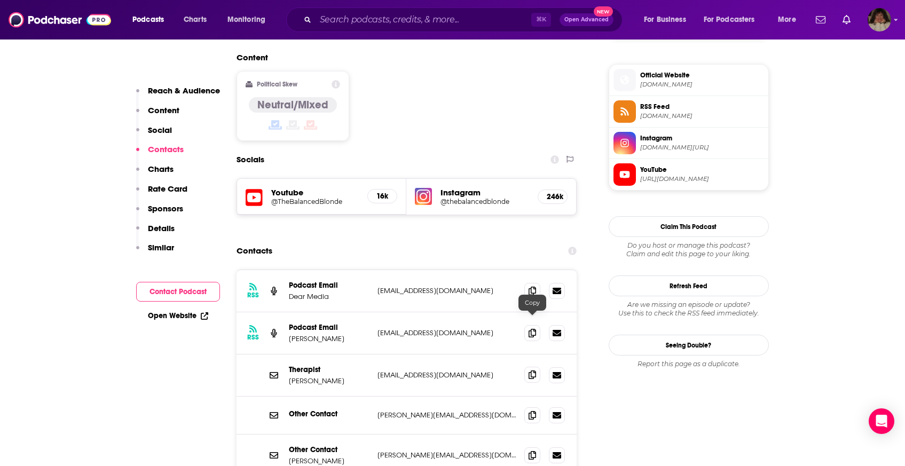
click at [532, 370] on icon at bounding box center [531, 374] width 7 height 9
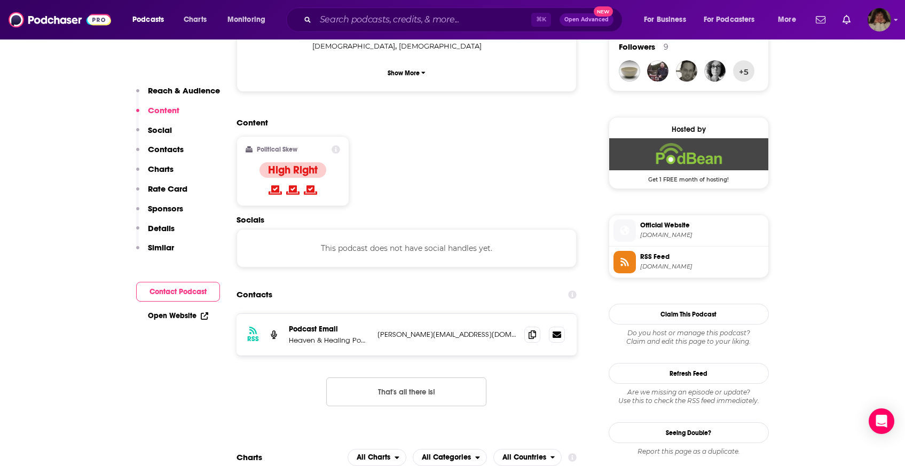
scroll to position [792, 0]
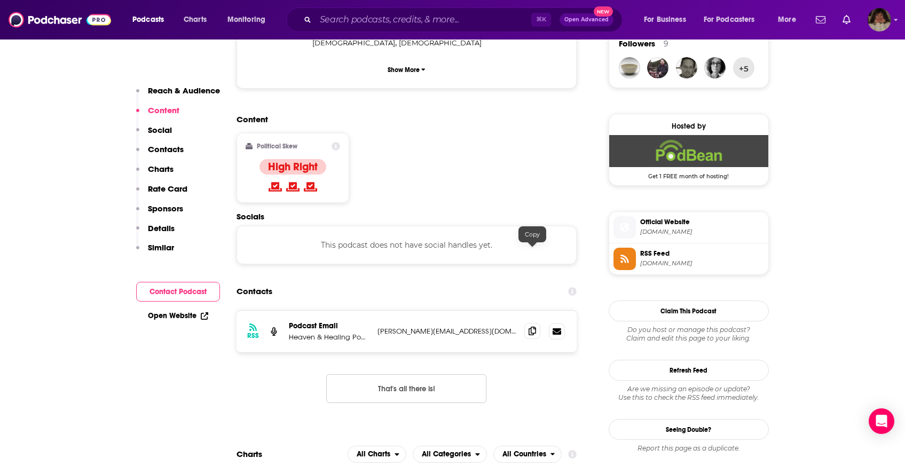
click at [533, 327] on icon at bounding box center [531, 331] width 7 height 9
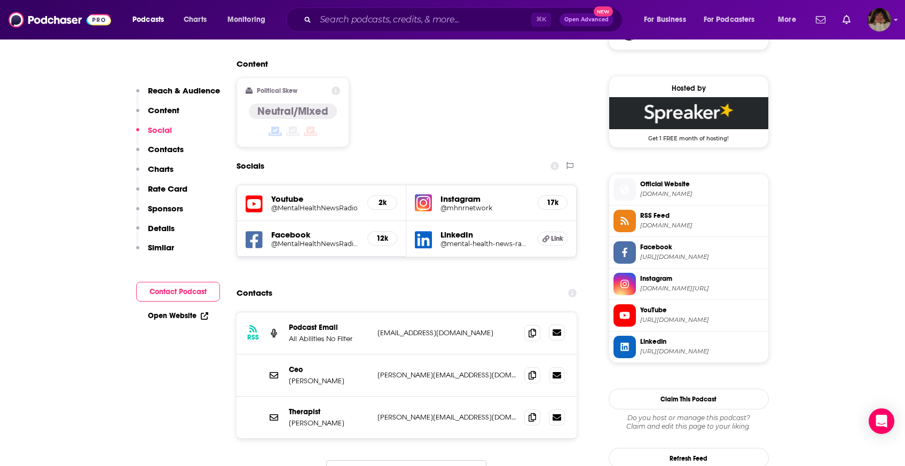
scroll to position [918, 0]
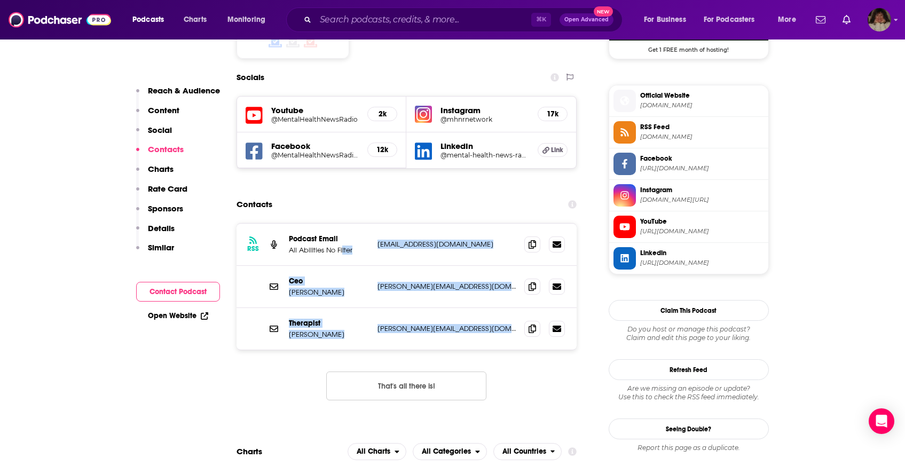
drag, startPoint x: 514, startPoint y: 301, endPoint x: 340, endPoint y: 209, distance: 196.7
click at [340, 224] on div "RSS Podcast Email All Abilities No Filter info@mhnrnetwork.com info@mhnrnetwork…" at bounding box center [406, 287] width 340 height 126
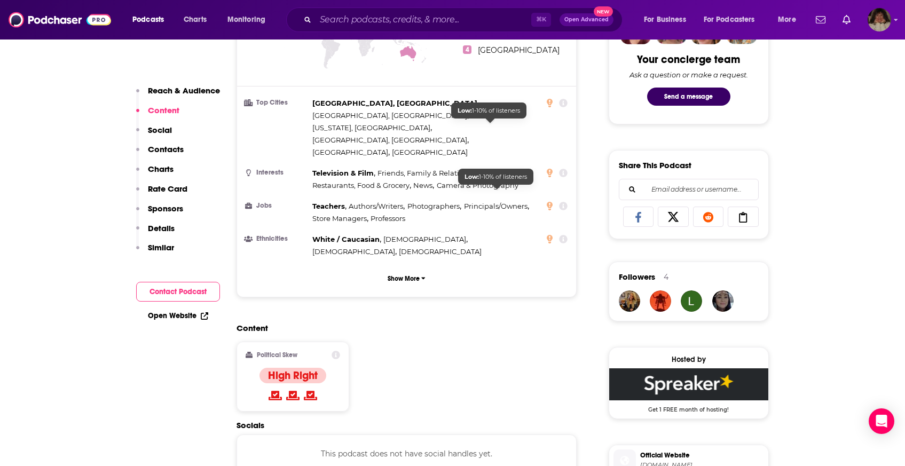
scroll to position [716, 0]
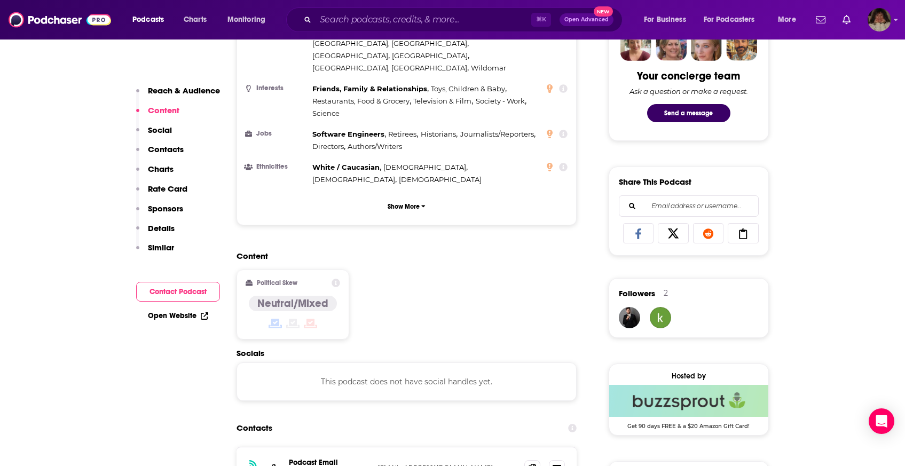
scroll to position [815, 0]
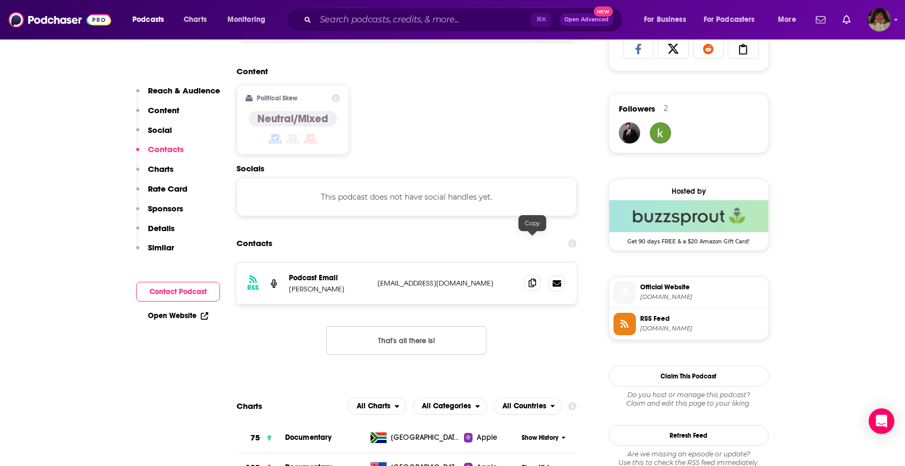
click at [531, 279] on icon at bounding box center [531, 283] width 7 height 9
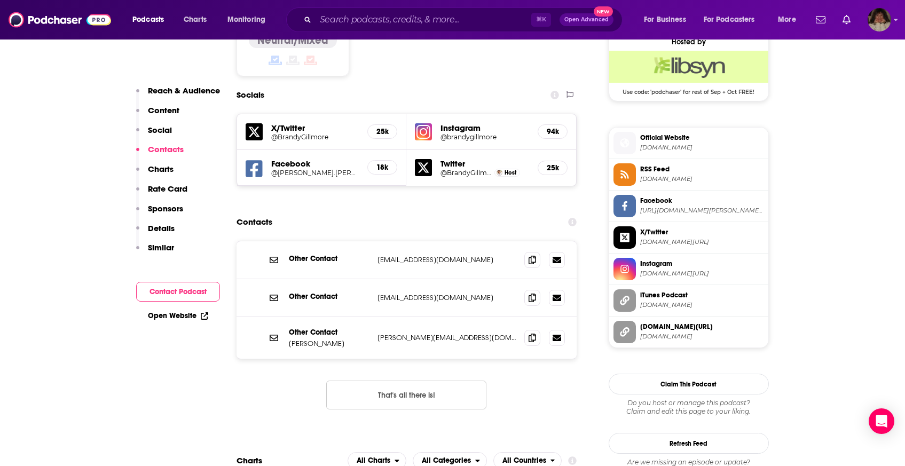
scroll to position [1016, 0]
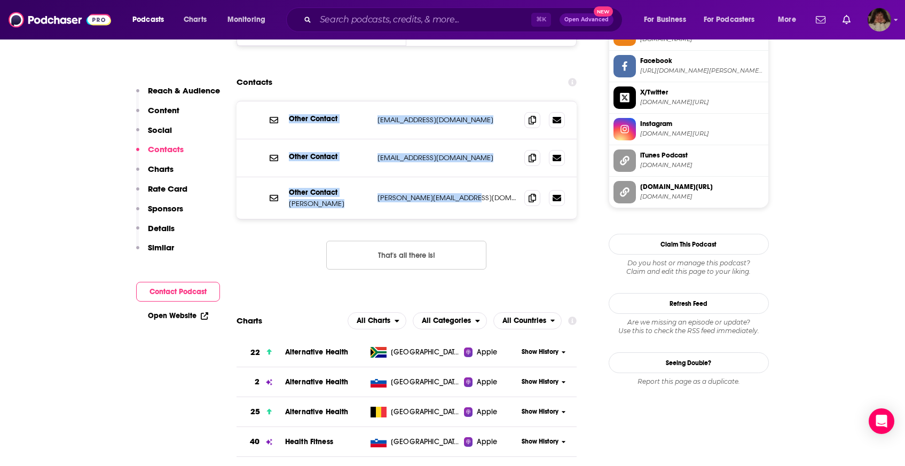
drag, startPoint x: 488, startPoint y: 151, endPoint x: 367, endPoint y: 67, distance: 146.9
click at [367, 101] on div "Other Contact support@brandygillmore.com support@brandygillmore.com Other Conta…" at bounding box center [406, 159] width 340 height 117
copy div "Other Contact support@brandygillmore.com support@brandygillmore.com Other Conta…"
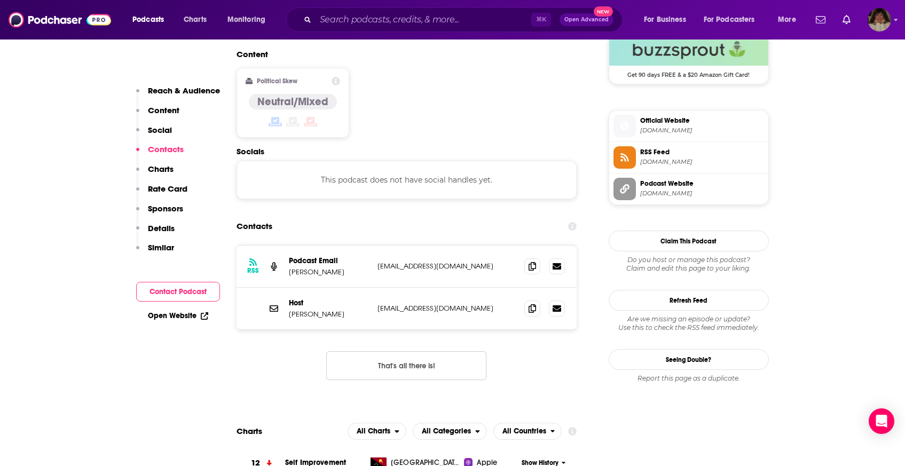
scroll to position [862, 0]
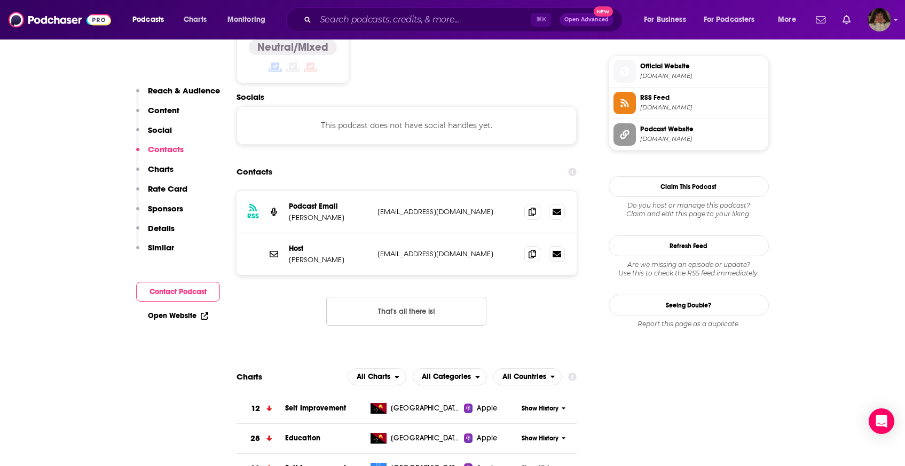
drag, startPoint x: 517, startPoint y: 238, endPoint x: 339, endPoint y: 181, distance: 186.2
click at [339, 191] on div "RSS Podcast Email Reginald D. Sherman rsherman@realtalkwithreginaldd.com rsherm…" at bounding box center [406, 233] width 340 height 84
copy div "Podcast Email Reginald D. Sherman rsherman@realtalkwithreginaldd.com rsherman@r…"
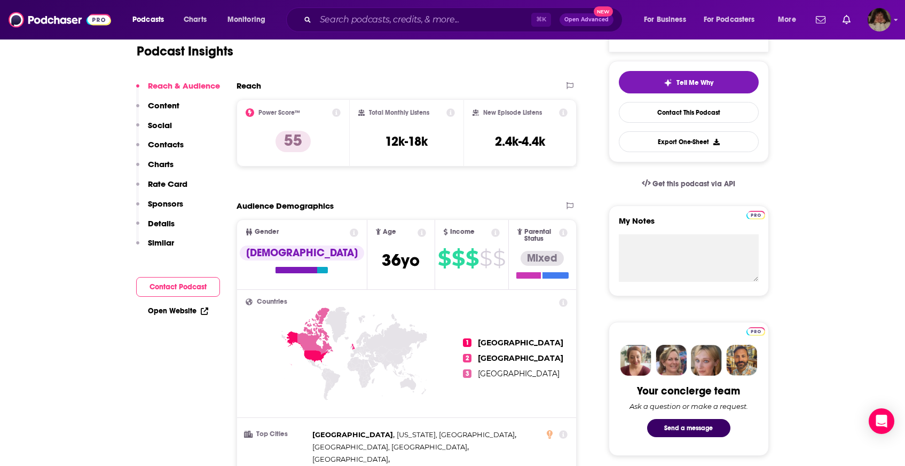
scroll to position [668, 0]
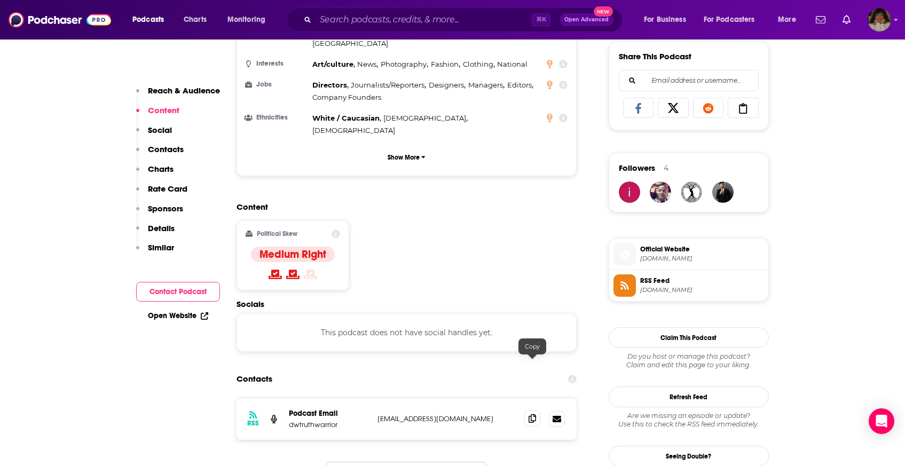
click at [530, 414] on icon at bounding box center [531, 418] width 7 height 9
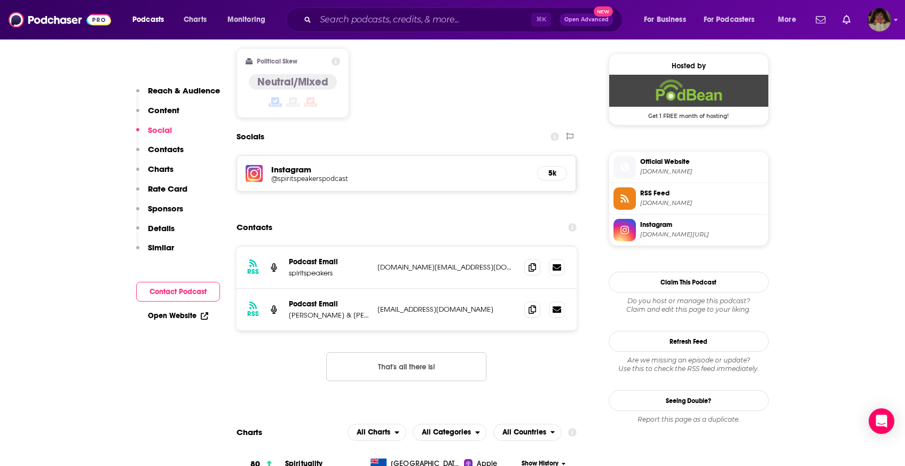
scroll to position [892, 0]
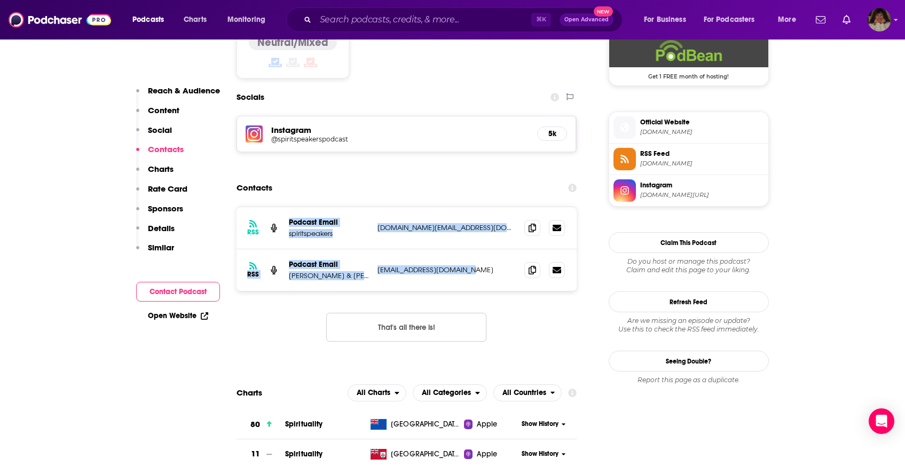
drag, startPoint x: 473, startPoint y: 231, endPoint x: 363, endPoint y: 172, distance: 124.2
click at [363, 207] on div "RSS Podcast Email spiritspeakers judea.star@yahoo.com judea.star@yahoo.com RSS …" at bounding box center [406, 249] width 340 height 84
copy div "Podcast Email spiritspeakers judea.star@yahoo.com judea.star@yahoo.com RSS Podc…"
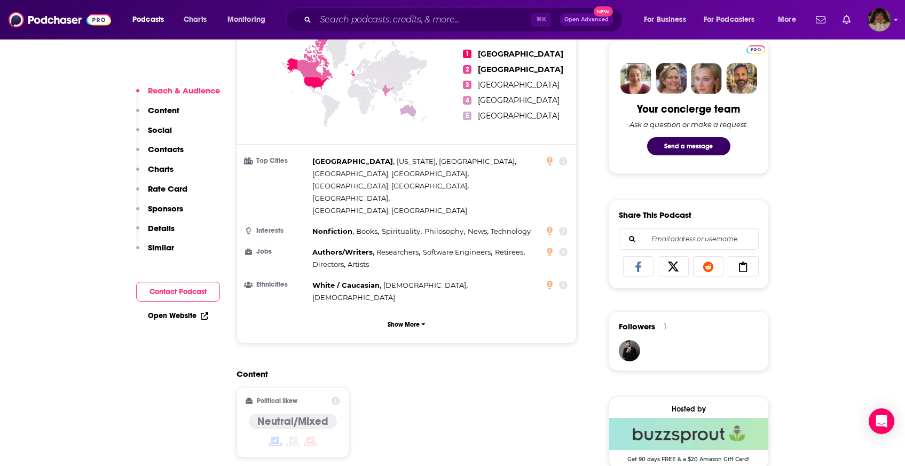
scroll to position [715, 0]
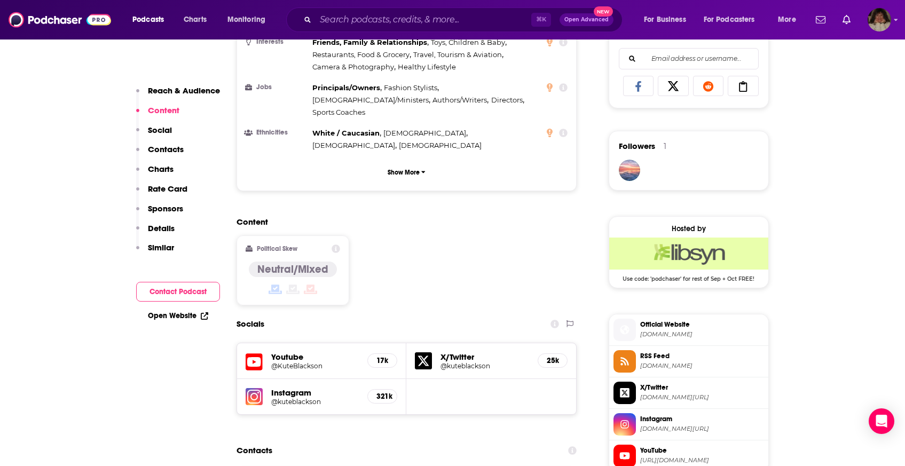
scroll to position [850, 0]
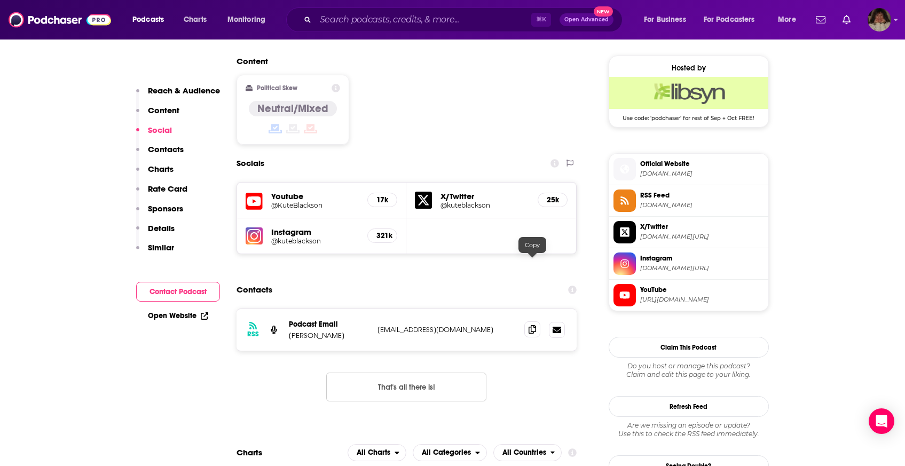
click at [530, 321] on span at bounding box center [532, 329] width 16 height 16
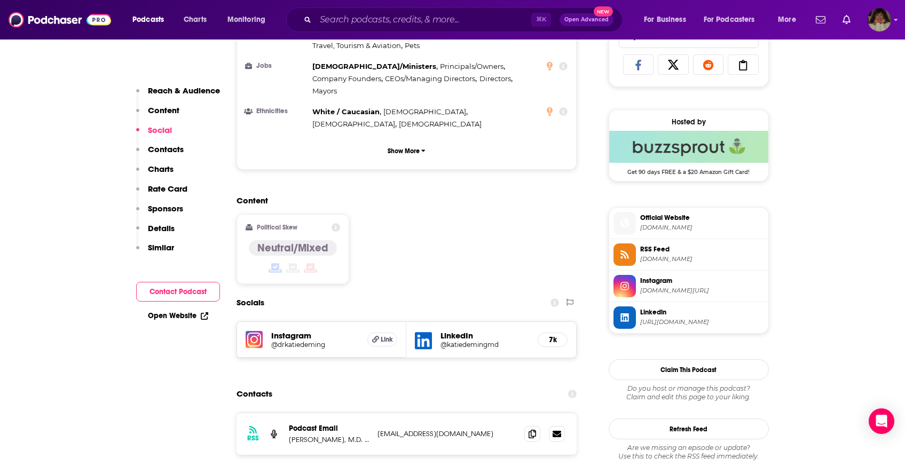
scroll to position [763, 0]
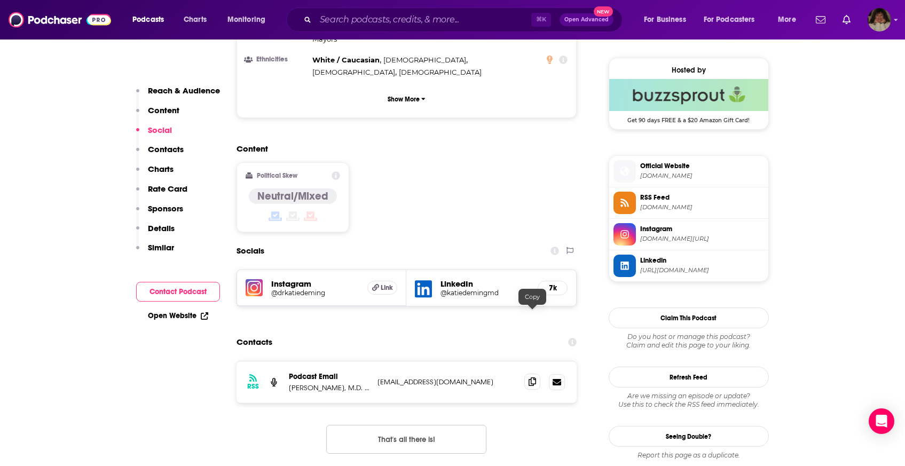
click at [533, 377] on icon at bounding box center [531, 381] width 7 height 9
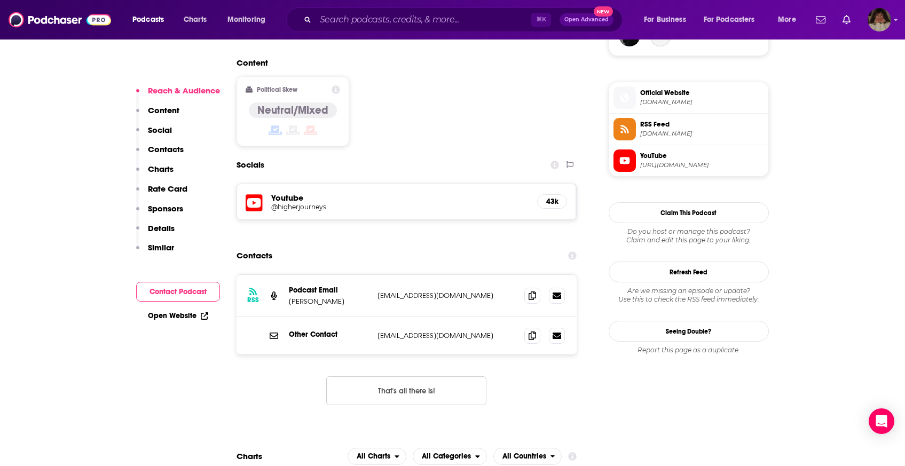
scroll to position [826, 0]
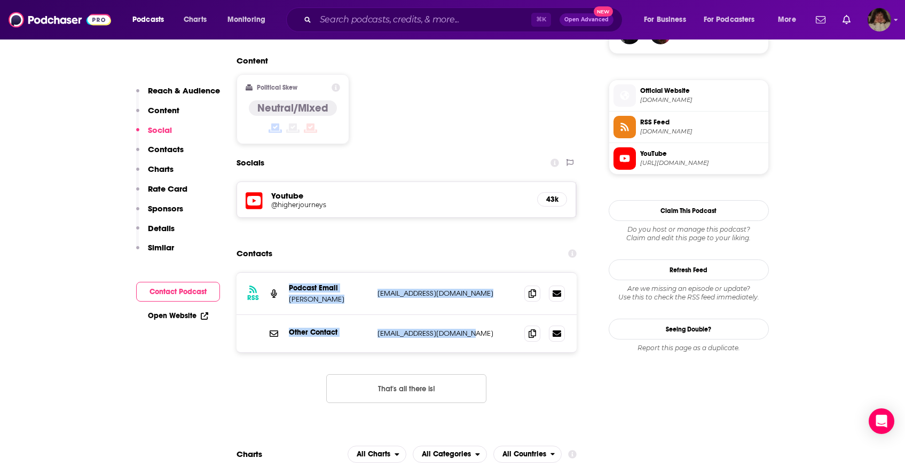
drag, startPoint x: 496, startPoint y: 299, endPoint x: 358, endPoint y: 235, distance: 152.3
click at [354, 273] on div "RSS Podcast Email Alexis Brooks ealexisbrooks@gmail.com ealexisbrooks@gmail.com…" at bounding box center [406, 313] width 340 height 80
copy div "Podcast Email Alexis Brooks ealexisbrooks@gmail.com ealexisbrooks@gmail.com Oth…"
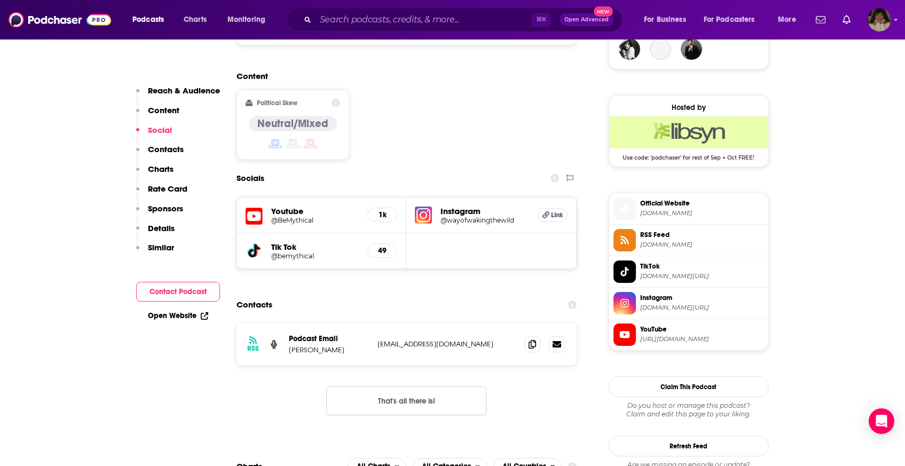
scroll to position [822, 0]
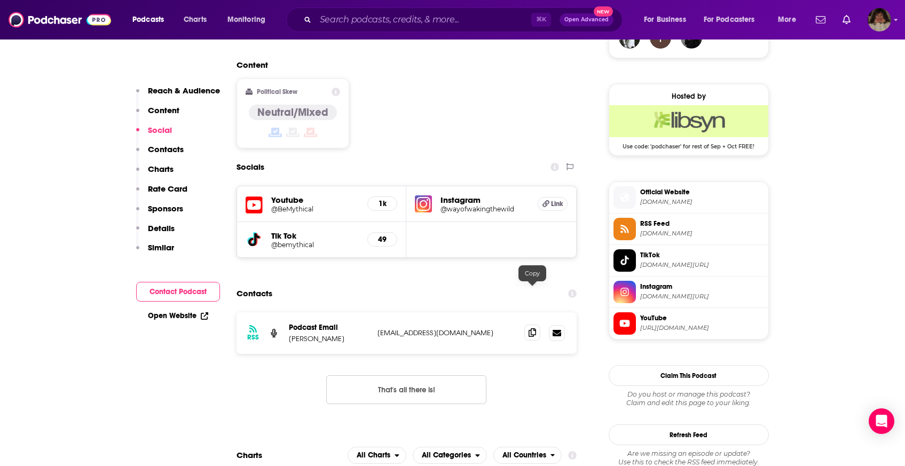
click at [540, 324] on span at bounding box center [532, 332] width 16 height 16
